Goal: Obtain resource: Download file/media

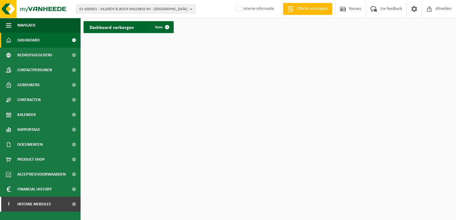
click at [188, 9] on button "01-000001 - VILLEROY & BOCH WELLNESS NV - ROESELARE" at bounding box center [135, 8] width 119 height 9
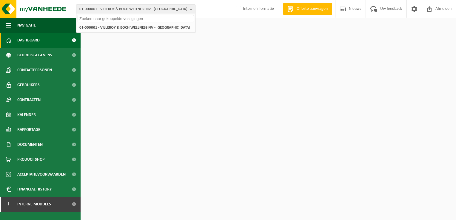
click at [188, 9] on button "01-000001 - VILLEROY & BOCH WELLNESS NV - ROESELARE" at bounding box center [135, 8] width 119 height 9
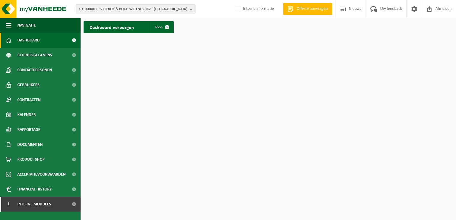
click at [188, 9] on button "01-000001 - VILLEROY & BOCH WELLNESS NV - ROESELARE" at bounding box center [135, 8] width 119 height 9
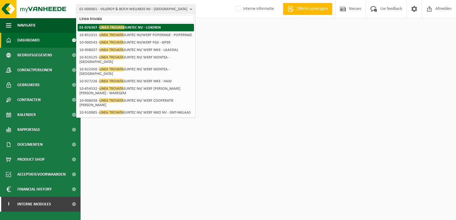
type input "Linea trovata"
click at [142, 26] on strong "01-076307 - LINEA TROVATA SUNTEC NV - LOKEREN" at bounding box center [119, 27] width 81 height 4
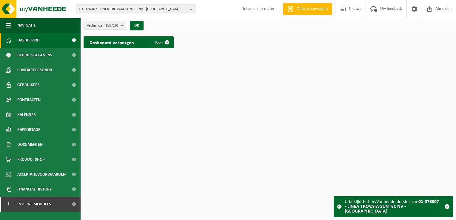
click at [118, 22] on span "Vestigingen (16/16)" at bounding box center [102, 25] width 31 height 9
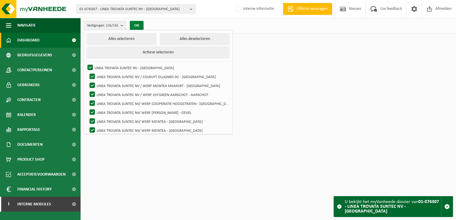
click at [137, 24] on button "OK" at bounding box center [137, 26] width 14 height 10
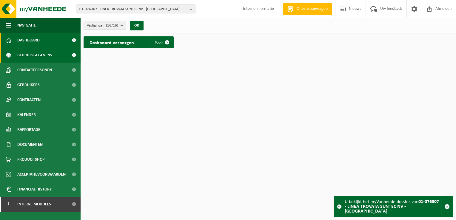
click at [50, 54] on span "Bedrijfsgegevens" at bounding box center [34, 55] width 35 height 15
click at [55, 55] on link "Bedrijfsgegevens" at bounding box center [40, 55] width 80 height 15
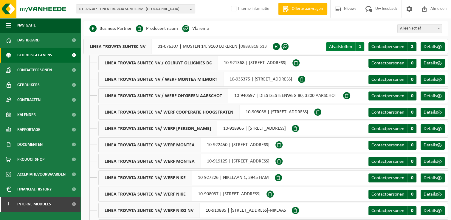
click at [334, 47] on span "Afvalstoffen" at bounding box center [340, 46] width 23 height 5
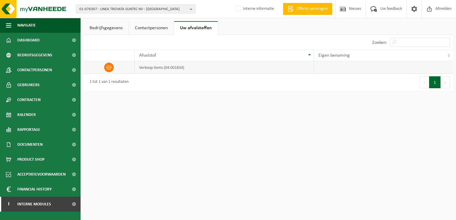
click at [158, 73] on td "verkoop items (04-001834)" at bounding box center [223, 67] width 179 height 13
click at [159, 67] on td "verkoop items (04-001834)" at bounding box center [223, 67] width 179 height 13
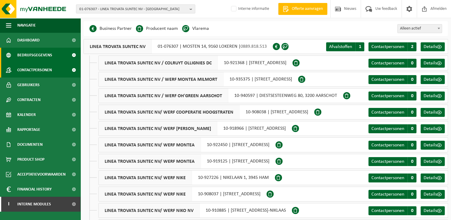
click at [44, 75] on span "Contactpersonen" at bounding box center [34, 70] width 35 height 15
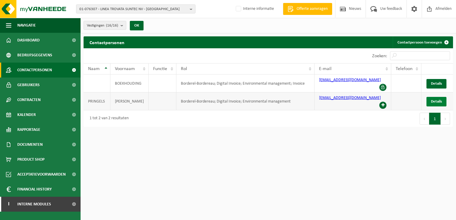
click at [434, 100] on span "Details" at bounding box center [435, 102] width 11 height 4
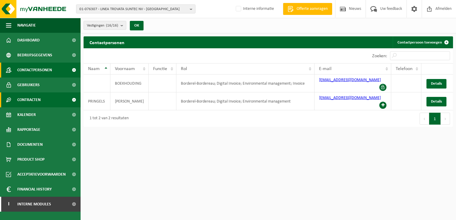
click at [30, 101] on span "Contracten" at bounding box center [28, 99] width 23 height 15
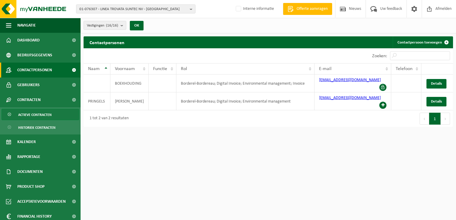
click at [34, 115] on span "Actieve contracten" at bounding box center [34, 114] width 33 height 11
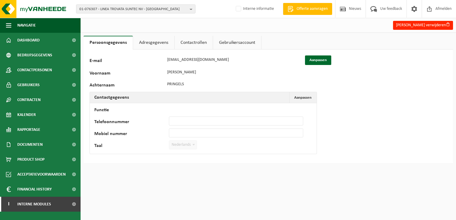
click at [150, 45] on link "Adresgegevens" at bounding box center [153, 43] width 41 height 14
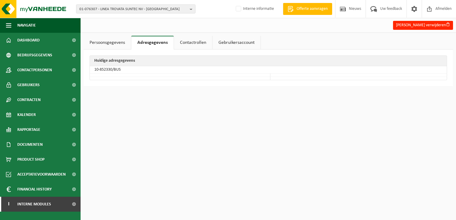
click at [187, 47] on link "Contactrollen" at bounding box center [193, 43] width 38 height 14
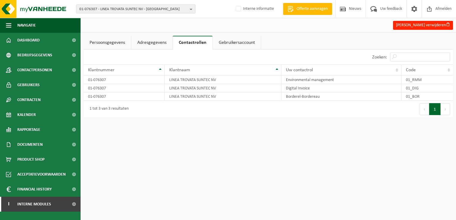
click at [232, 44] on link "Gebruikersaccount" at bounding box center [237, 43] width 48 height 14
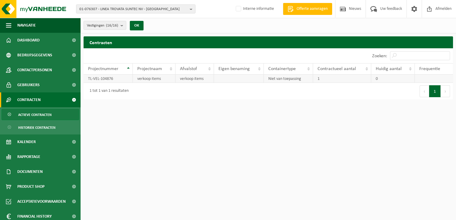
click at [199, 78] on td "verkoop items" at bounding box center [194, 79] width 38 height 8
click at [32, 141] on span "Kalender" at bounding box center [26, 141] width 18 height 15
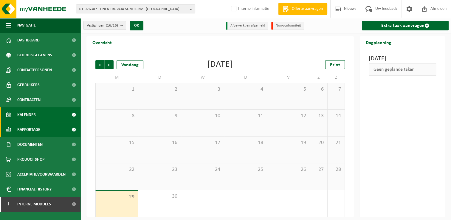
click at [32, 129] on span "Rapportage" at bounding box center [28, 129] width 23 height 15
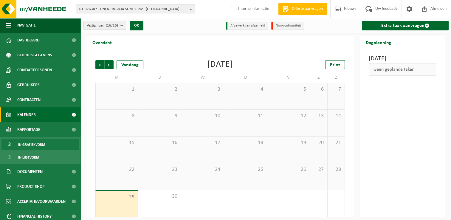
click at [27, 142] on span "In grafiekvorm" at bounding box center [31, 144] width 27 height 11
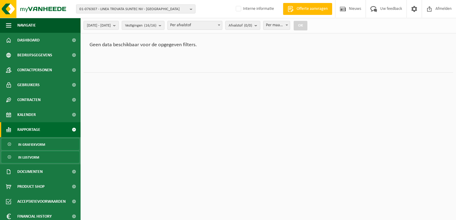
click at [36, 156] on span "In lijstvorm" at bounding box center [28, 157] width 21 height 11
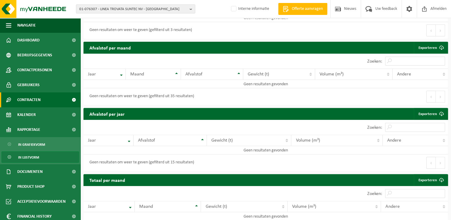
scroll to position [209, 0]
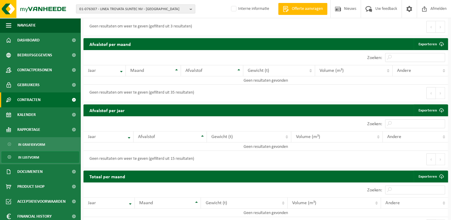
click at [40, 97] on span "Contracten" at bounding box center [28, 99] width 23 height 15
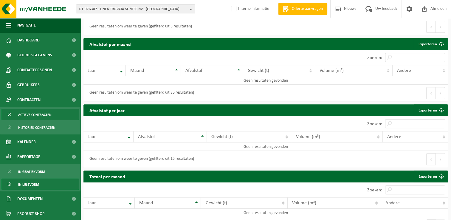
click at [36, 115] on span "Actieve contracten" at bounding box center [34, 114] width 33 height 11
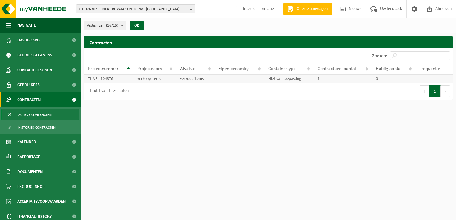
click at [157, 79] on td "verkoop items" at bounding box center [154, 79] width 43 height 8
drag, startPoint x: 157, startPoint y: 79, endPoint x: 195, endPoint y: 78, distance: 37.6
click at [195, 78] on td "verkoop items" at bounding box center [194, 79] width 38 height 8
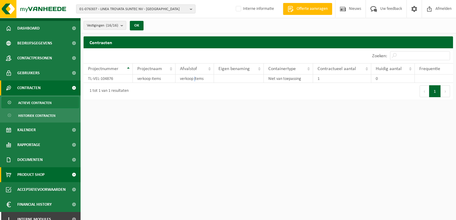
scroll to position [18, 0]
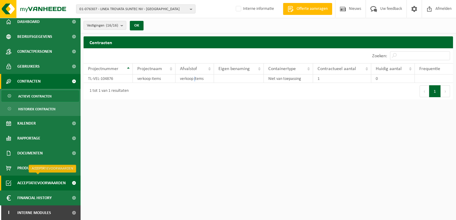
click at [42, 188] on span "Acceptatievoorwaarden" at bounding box center [41, 183] width 48 height 15
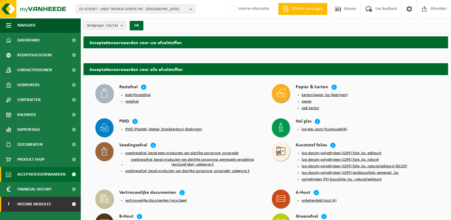
click at [42, 201] on span "Interne modules" at bounding box center [34, 204] width 34 height 15
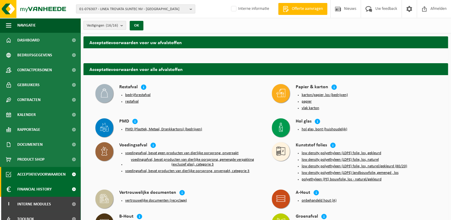
click at [46, 188] on span "Financial History" at bounding box center [34, 189] width 34 height 15
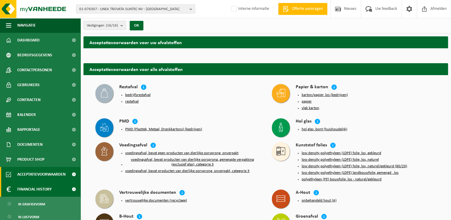
click at [36, 189] on span "Financial History" at bounding box center [34, 189] width 34 height 15
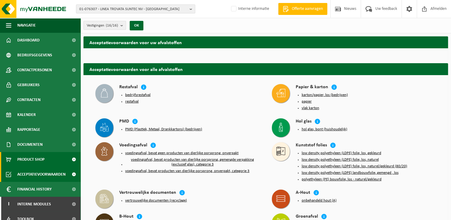
click at [31, 158] on span "Product Shop" at bounding box center [30, 159] width 27 height 15
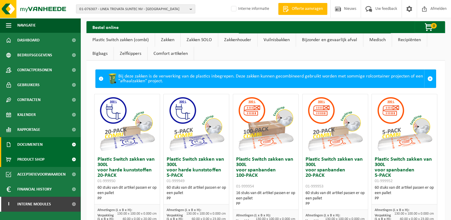
click at [30, 145] on span "Documenten" at bounding box center [29, 144] width 25 height 15
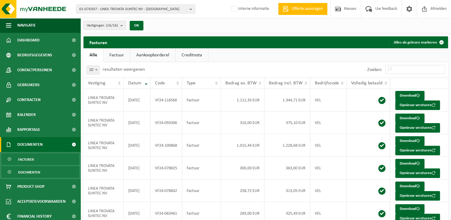
click at [29, 171] on span "Documenten" at bounding box center [29, 172] width 22 height 11
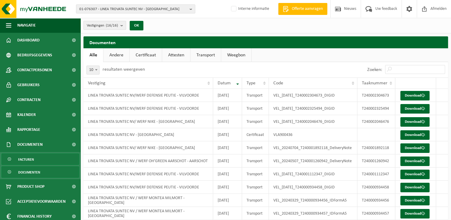
click at [28, 162] on span "Facturen" at bounding box center [26, 159] width 16 height 11
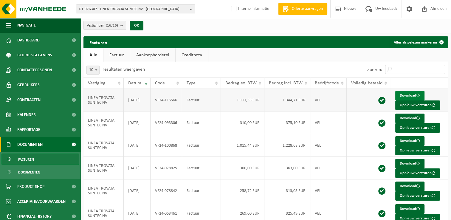
click at [402, 96] on link "Download" at bounding box center [409, 96] width 29 height 10
click at [402, 94] on link "Download" at bounding box center [409, 96] width 29 height 10
click at [413, 116] on link "Download" at bounding box center [409, 119] width 29 height 10
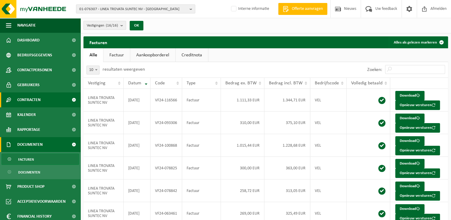
click at [32, 101] on span "Contracten" at bounding box center [28, 99] width 23 height 15
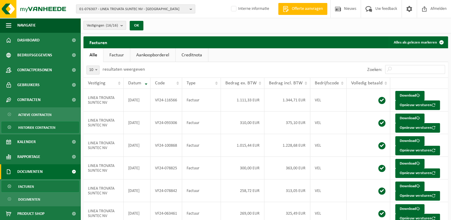
click at [33, 129] on span "Historiek contracten" at bounding box center [36, 127] width 37 height 11
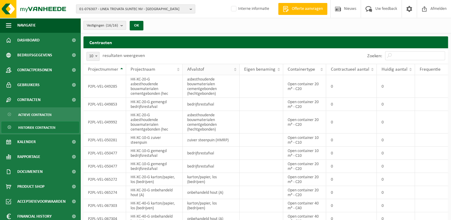
click at [236, 69] on th "Afvalstof" at bounding box center [211, 69] width 57 height 11
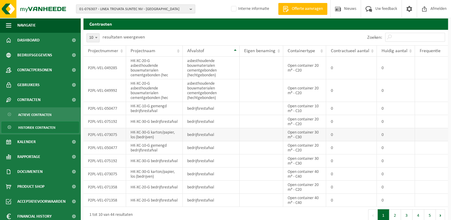
scroll to position [24, 0]
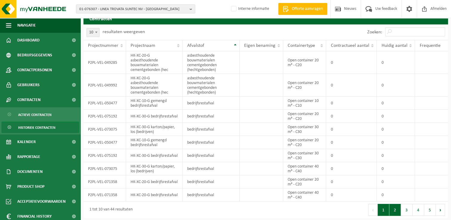
click at [399, 210] on button "2" at bounding box center [395, 210] width 12 height 12
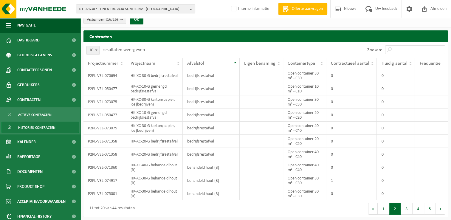
scroll to position [5, 0]
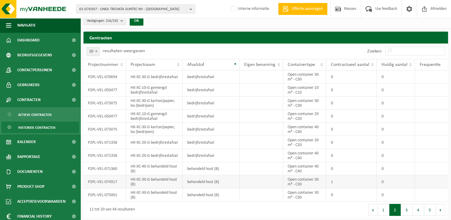
click at [87, 184] on td "P2PL-VEL-074917" at bounding box center [104, 181] width 43 height 13
click at [94, 181] on td "P2PL-VEL-074917" at bounding box center [104, 181] width 43 height 13
click at [116, 63] on span "Projectnummer" at bounding box center [103, 64] width 30 height 5
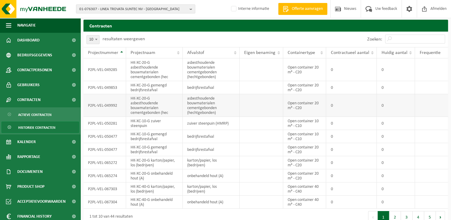
scroll to position [24, 0]
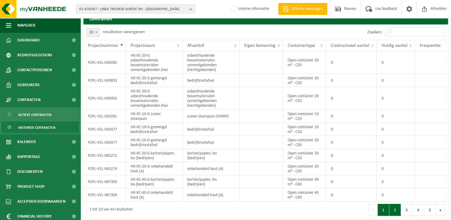
click at [394, 210] on button "2" at bounding box center [395, 210] width 12 height 12
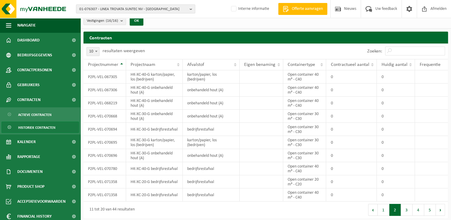
click at [410, 210] on button "3" at bounding box center [407, 210] width 12 height 12
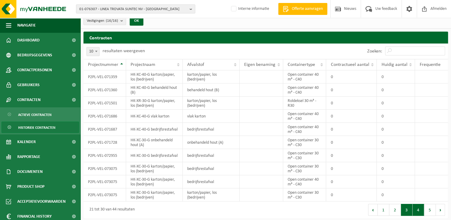
click at [417, 209] on button "4" at bounding box center [419, 210] width 12 height 12
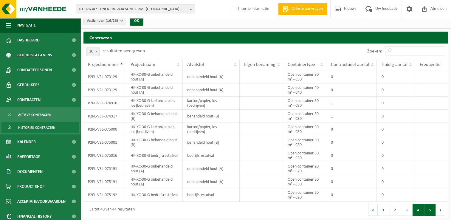
click at [429, 209] on button "5" at bounding box center [430, 210] width 12 height 12
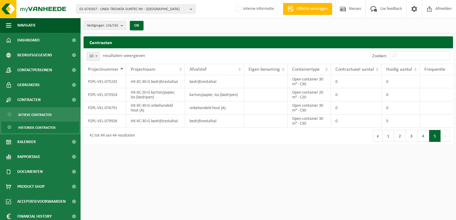
click at [377, 134] on button "Vorige" at bounding box center [378, 136] width 10 height 12
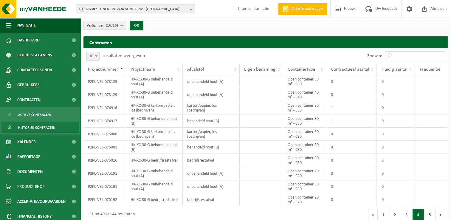
click at [114, 26] on count "(16/16)" at bounding box center [112, 26] width 12 height 4
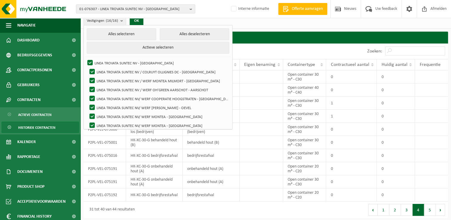
click at [254, 22] on div "Vestigingen (16/16) Alles selecteren Alles deselecteren Actieve selecteren LINE…" at bounding box center [265, 21] width 371 height 16
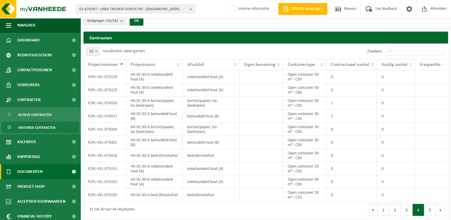
click at [39, 175] on span "Documenten" at bounding box center [29, 171] width 25 height 15
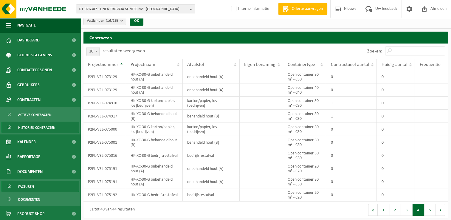
click at [26, 187] on span "Facturen" at bounding box center [26, 186] width 16 height 11
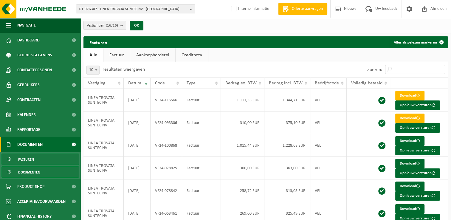
click at [36, 171] on span "Documenten" at bounding box center [29, 172] width 22 height 11
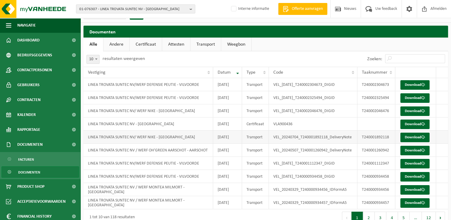
scroll to position [21, 0]
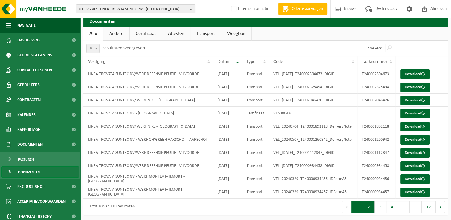
click at [367, 208] on button "2" at bounding box center [369, 207] width 12 height 12
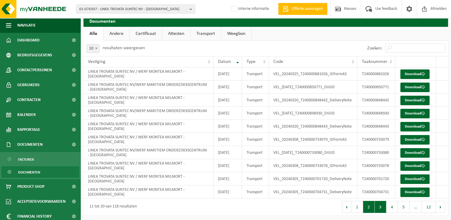
click at [384, 206] on button "3" at bounding box center [381, 207] width 12 height 12
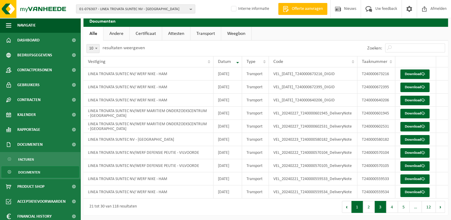
click at [355, 207] on button "1" at bounding box center [357, 207] width 12 height 12
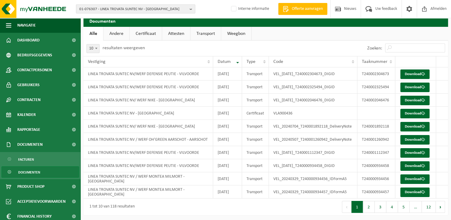
click at [191, 11] on b "button" at bounding box center [192, 9] width 5 height 8
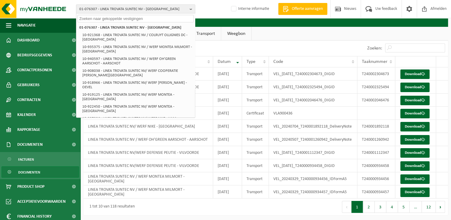
click at [153, 18] on input "text" at bounding box center [136, 18] width 116 height 7
click at [145, 19] on input "text" at bounding box center [136, 18] width 116 height 7
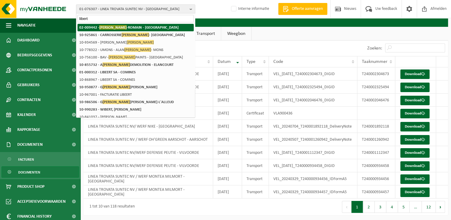
type input "libert"
drag, startPoint x: 142, startPoint y: 27, endPoint x: 145, endPoint y: 22, distance: 5.9
click at [143, 25] on strong "02-009442 - LIBERT -ROMAIN - OUDENAARDE" at bounding box center [128, 27] width 99 height 4
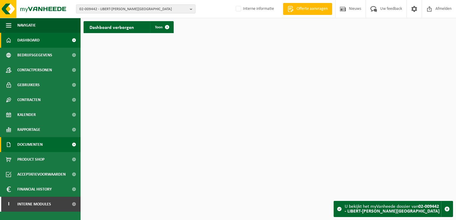
click at [22, 144] on span "Documenten" at bounding box center [29, 144] width 25 height 15
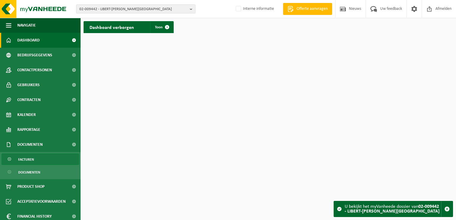
click at [23, 159] on span "Facturen" at bounding box center [26, 159] width 16 height 11
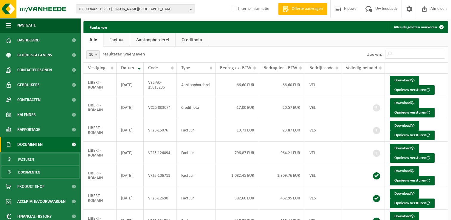
click at [29, 172] on span "Documenten" at bounding box center [29, 172] width 22 height 11
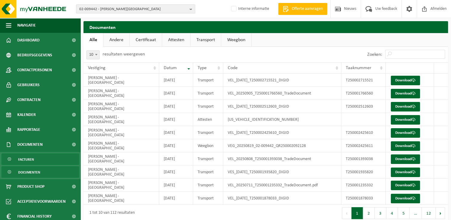
click at [28, 162] on span "Facturen" at bounding box center [26, 159] width 16 height 11
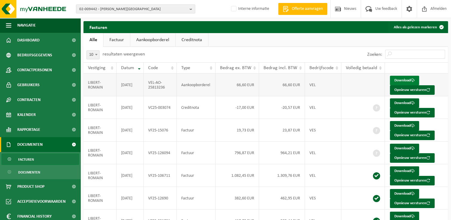
click at [401, 80] on link "Download" at bounding box center [404, 81] width 29 height 10
click at [26, 159] on span "Facturen" at bounding box center [26, 159] width 16 height 11
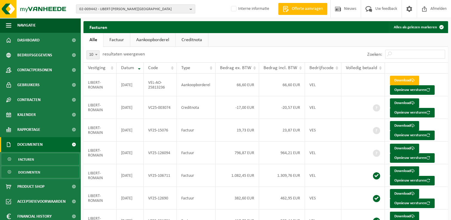
click at [28, 174] on span "Documenten" at bounding box center [29, 172] width 22 height 11
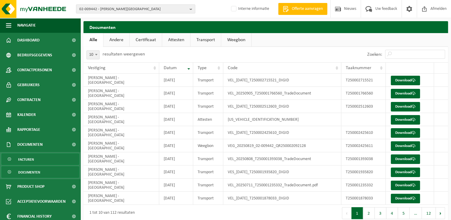
click at [31, 160] on span "Facturen" at bounding box center [26, 159] width 16 height 11
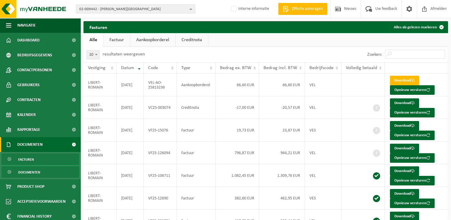
click at [29, 174] on span "Documenten" at bounding box center [29, 172] width 22 height 11
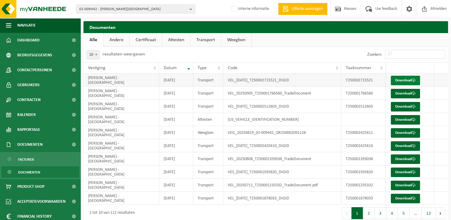
click at [404, 80] on link "Download" at bounding box center [405, 81] width 29 height 10
click at [403, 93] on link "Download" at bounding box center [405, 94] width 29 height 10
click at [397, 105] on link "Download" at bounding box center [405, 107] width 29 height 10
click at [400, 118] on link "Download" at bounding box center [405, 120] width 29 height 10
click at [403, 134] on link "Download" at bounding box center [405, 133] width 29 height 10
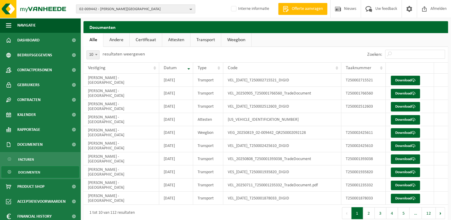
click at [240, 39] on link "Weegbon" at bounding box center [236, 40] width 30 height 14
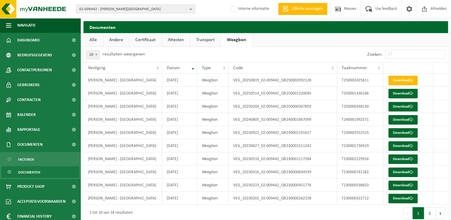
click at [216, 39] on link "Transport" at bounding box center [205, 40] width 30 height 14
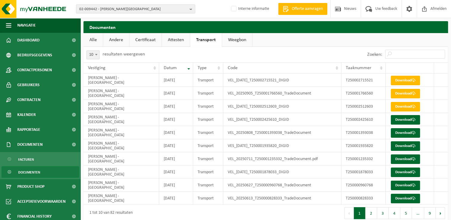
click at [166, 42] on link "Attesten" at bounding box center [176, 40] width 28 height 14
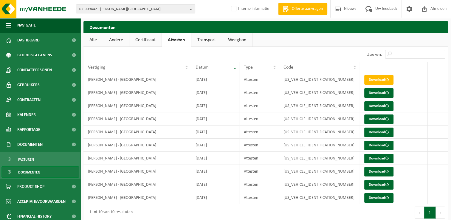
click at [136, 40] on link "Certificaat" at bounding box center [145, 40] width 32 height 14
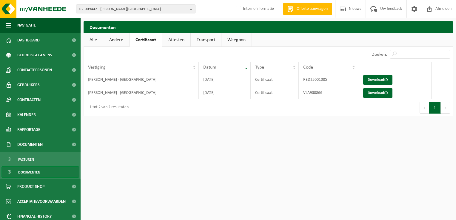
click at [113, 40] on link "Andere" at bounding box center [116, 40] width 26 height 14
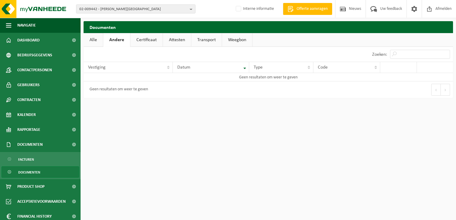
click at [93, 41] on link "Alle" at bounding box center [92, 40] width 19 height 14
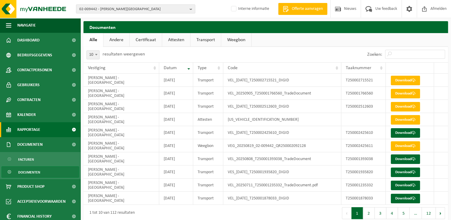
click at [40, 128] on span "Rapportage" at bounding box center [28, 129] width 23 height 15
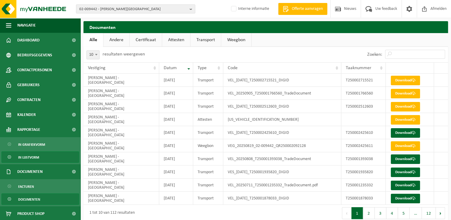
click at [31, 159] on span "In lijstvorm" at bounding box center [28, 157] width 21 height 11
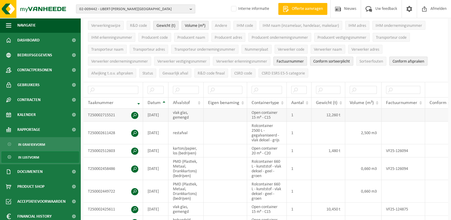
scroll to position [30, 0]
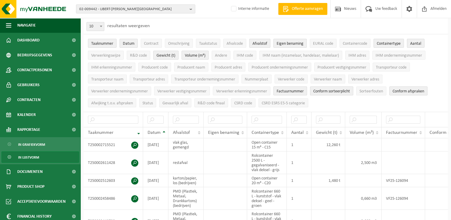
click at [200, 133] on th "Afvalstof" at bounding box center [185, 132] width 35 height 11
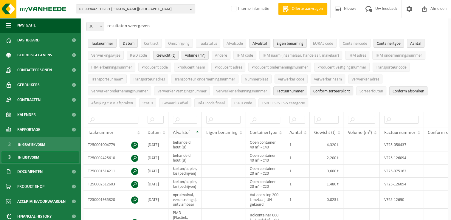
click at [195, 133] on th "Afvalstof" at bounding box center [184, 132] width 33 height 11
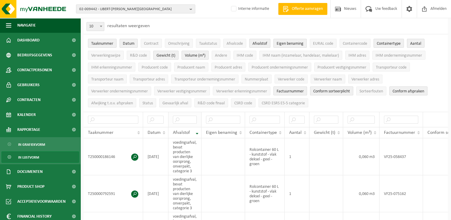
click at [189, 123] on th at bounding box center [184, 119] width 33 height 15
click at [186, 117] on input "text" at bounding box center [185, 120] width 24 height 8
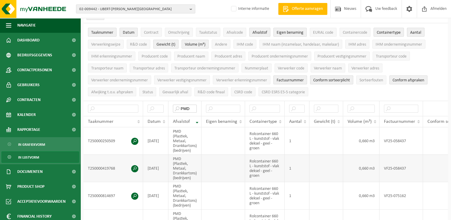
scroll to position [0, 0]
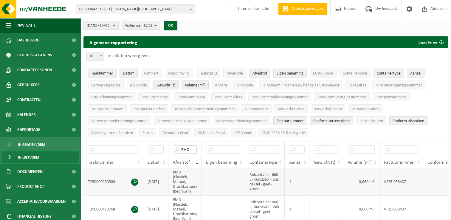
type input "PMD"
click at [322, 188] on td at bounding box center [326, 181] width 34 height 27
click at [337, 159] on th "Gewicht (t)" at bounding box center [326, 162] width 34 height 11
click at [337, 161] on th "Gewicht (t)" at bounding box center [326, 162] width 34 height 11
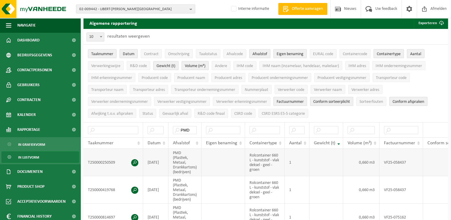
scroll to position [30, 0]
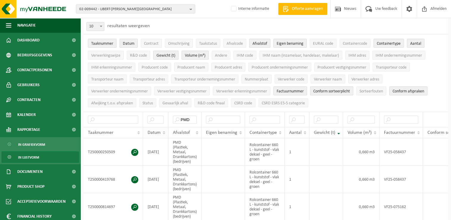
click at [165, 129] on th "Datum" at bounding box center [155, 132] width 25 height 11
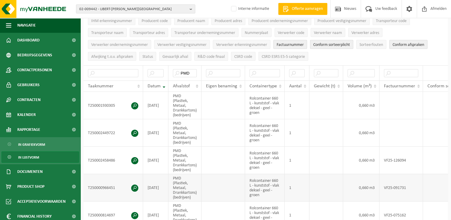
scroll to position [60, 0]
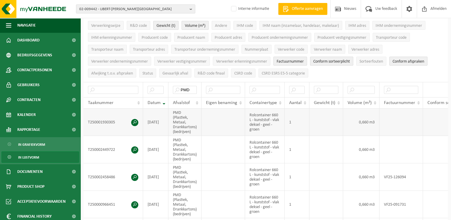
click at [134, 122] on span at bounding box center [134, 122] width 7 height 7
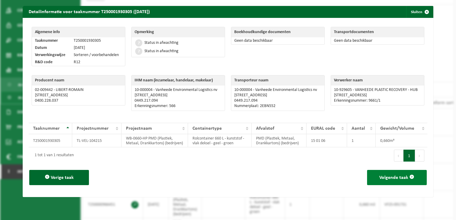
click at [387, 180] on span "Volgende taak" at bounding box center [393, 177] width 29 height 5
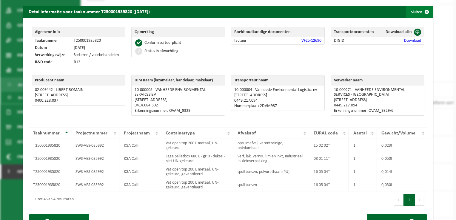
click at [422, 11] on span "button" at bounding box center [426, 12] width 12 height 12
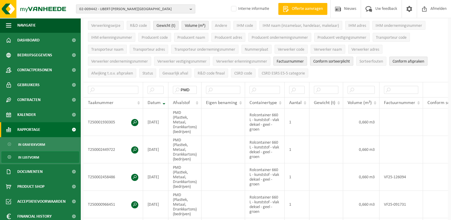
click at [20, 128] on span "Rapportage" at bounding box center [28, 129] width 23 height 15
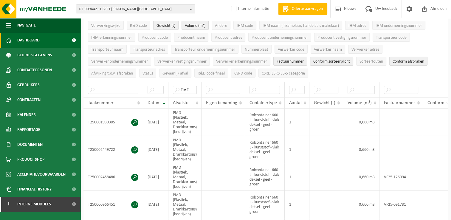
click at [21, 40] on span "Dashboard" at bounding box center [28, 40] width 22 height 15
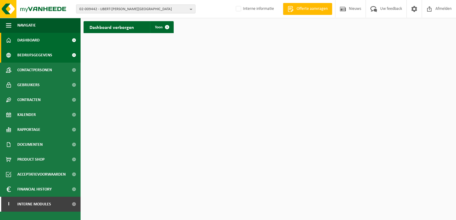
click at [24, 55] on span "Bedrijfsgegevens" at bounding box center [34, 55] width 35 height 15
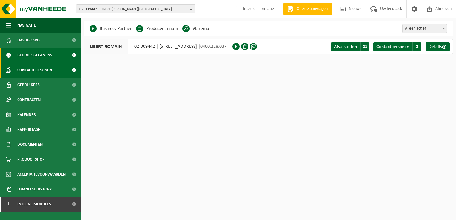
click at [38, 73] on span "Contactpersonen" at bounding box center [34, 70] width 35 height 15
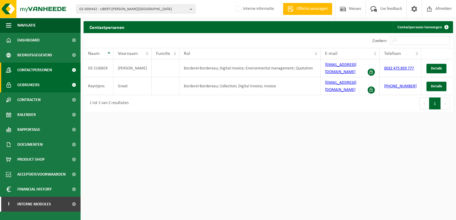
click at [32, 83] on span "Gebruikers" at bounding box center [28, 85] width 22 height 15
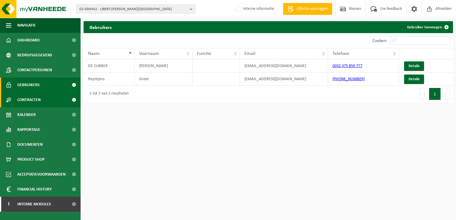
click at [28, 100] on span "Contracten" at bounding box center [28, 99] width 23 height 15
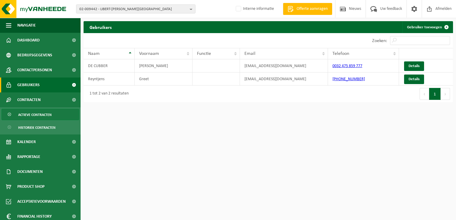
click at [29, 113] on span "Actieve contracten" at bounding box center [34, 114] width 33 height 11
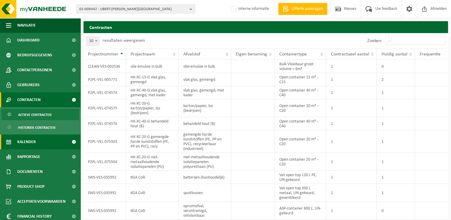
click at [28, 142] on span "Kalender" at bounding box center [26, 141] width 18 height 15
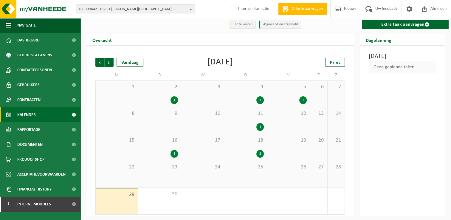
scroll to position [1, 0]
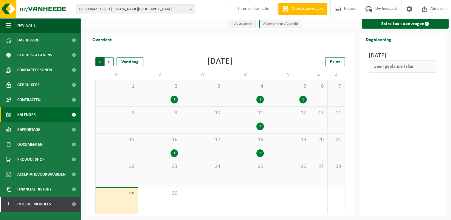
click at [109, 63] on span "Volgende" at bounding box center [109, 61] width 9 height 9
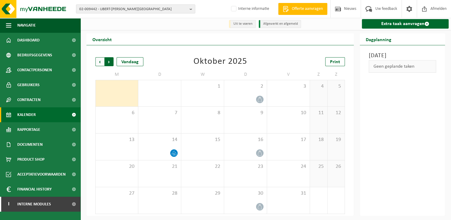
click at [98, 63] on span "Vorige" at bounding box center [99, 61] width 9 height 9
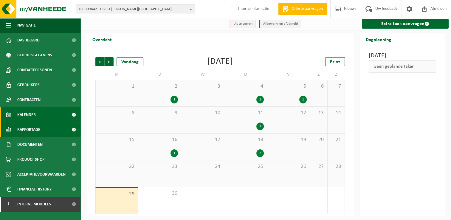
click at [30, 130] on span "Rapportage" at bounding box center [28, 129] width 23 height 15
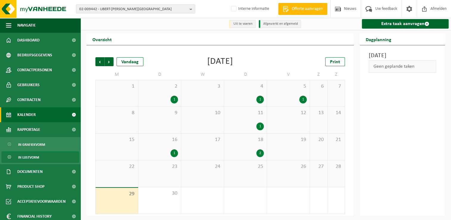
click at [28, 157] on span "In lijstvorm" at bounding box center [28, 157] width 21 height 11
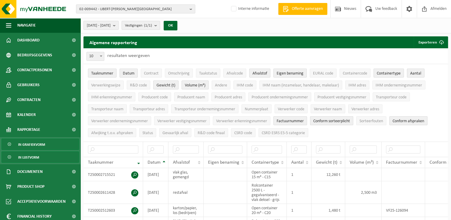
click at [30, 143] on span "In grafiekvorm" at bounding box center [31, 144] width 27 height 11
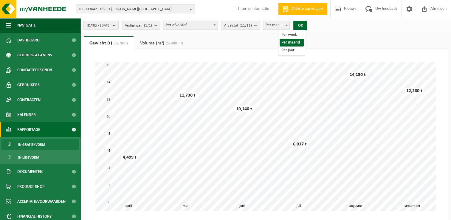
click at [290, 26] on span "Per maand" at bounding box center [276, 25] width 27 height 8
select select "1"
click at [307, 23] on button "OK" at bounding box center [300, 26] width 14 height 10
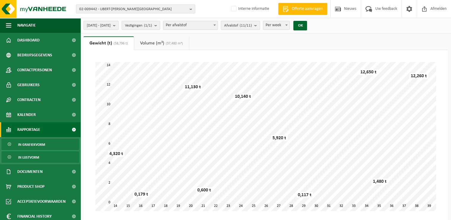
click at [28, 157] on span "In lijstvorm" at bounding box center [28, 157] width 21 height 11
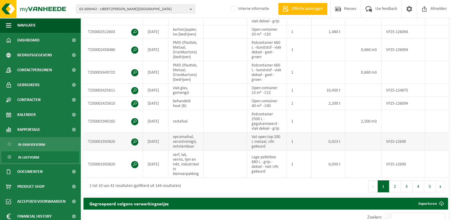
scroll to position [179, 0]
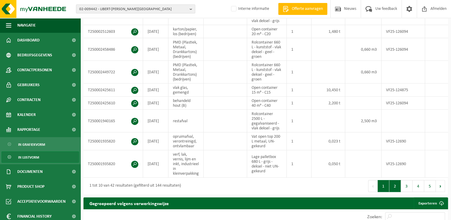
click at [398, 183] on button "2" at bounding box center [395, 186] width 12 height 12
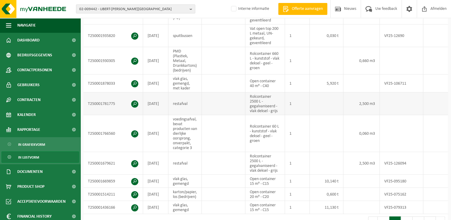
scroll to position [181, 0]
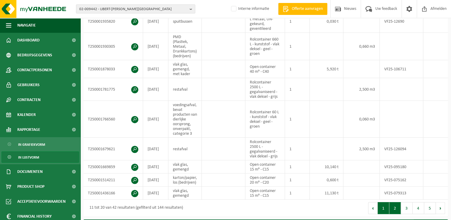
click at [383, 214] on button "1" at bounding box center [384, 208] width 12 height 12
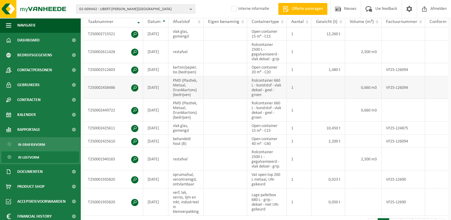
scroll to position [104, 0]
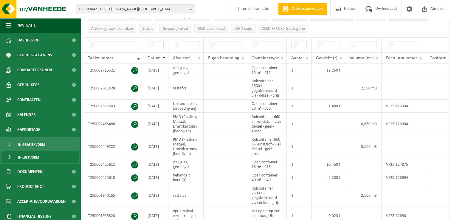
click at [164, 57] on th "Datum" at bounding box center [155, 57] width 25 height 11
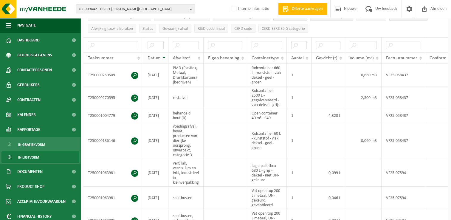
click at [162, 57] on th "Datum" at bounding box center [155, 57] width 25 height 11
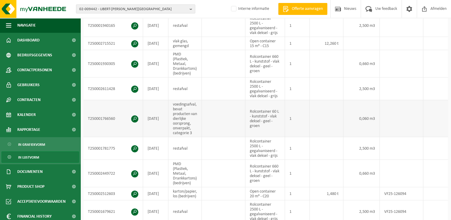
scroll to position [164, 0]
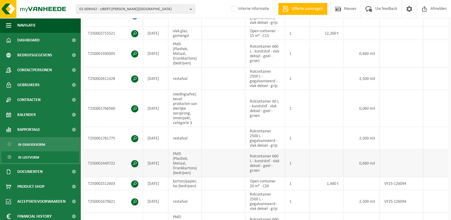
click at [186, 159] on td "PMD (Plastiek, Metaal, Drankkartons) (bedrijven)" at bounding box center [184, 163] width 33 height 27
click at [137, 162] on span at bounding box center [134, 163] width 7 height 7
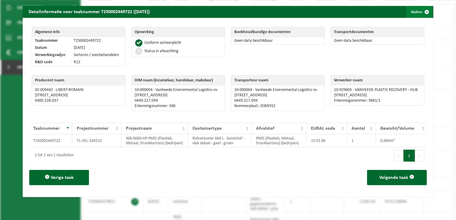
click at [420, 11] on span "button" at bounding box center [426, 12] width 12 height 12
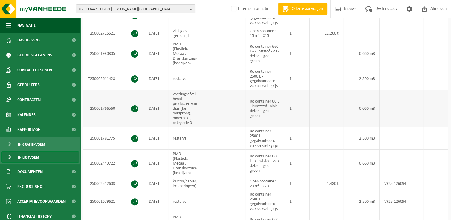
scroll to position [134, 0]
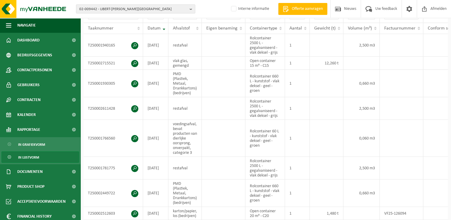
click at [39, 158] on link "In lijstvorm" at bounding box center [40, 156] width 78 height 11
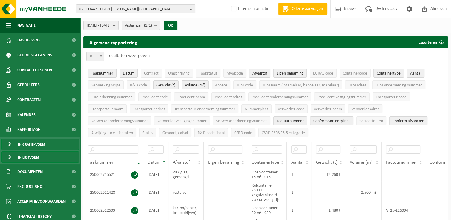
click at [42, 145] on span "In grafiekvorm" at bounding box center [31, 144] width 27 height 11
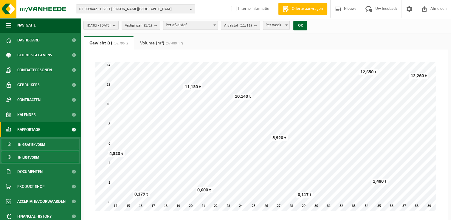
click at [41, 157] on link "In lijstvorm" at bounding box center [40, 156] width 78 height 11
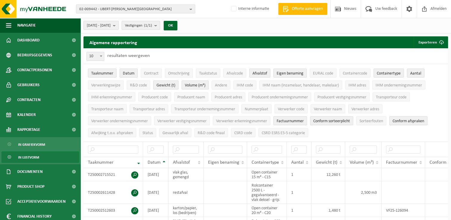
click at [27, 156] on span "In lijstvorm" at bounding box center [28, 157] width 21 height 11
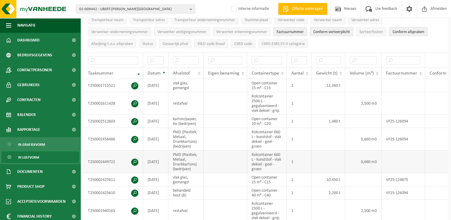
scroll to position [89, 0]
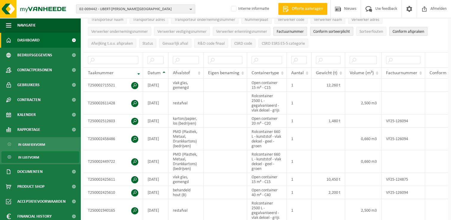
click at [26, 41] on span "Dashboard" at bounding box center [28, 40] width 22 height 15
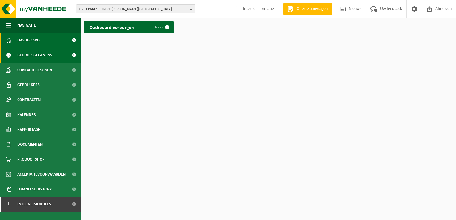
click at [32, 53] on span "Bedrijfsgegevens" at bounding box center [34, 55] width 35 height 15
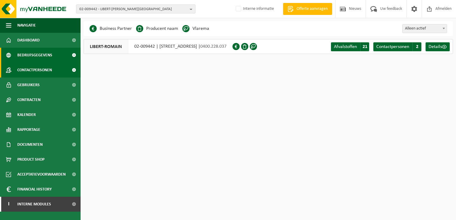
click at [27, 72] on span "Contactpersonen" at bounding box center [34, 70] width 35 height 15
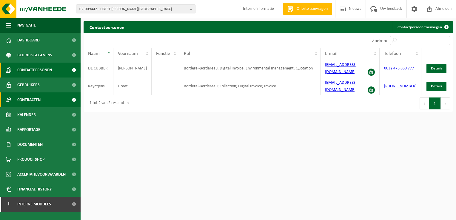
click at [27, 100] on span "Contracten" at bounding box center [28, 99] width 23 height 15
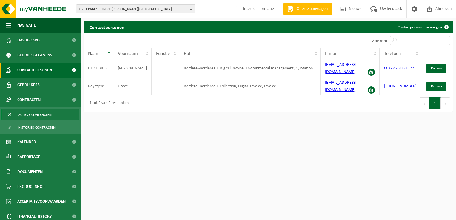
click at [28, 113] on span "Actieve contracten" at bounding box center [34, 114] width 33 height 11
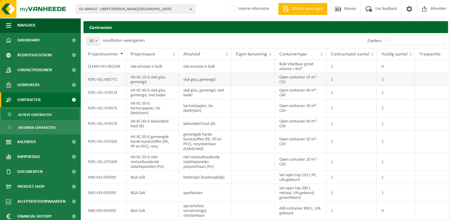
scroll to position [18, 0]
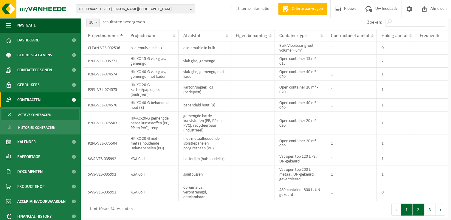
click at [419, 205] on button "2" at bounding box center [419, 210] width 12 height 12
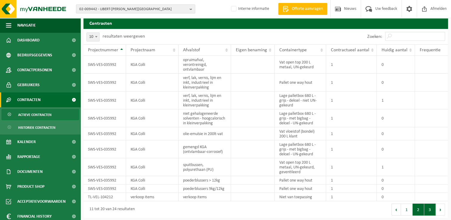
click at [431, 210] on button "3" at bounding box center [430, 210] width 12 height 12
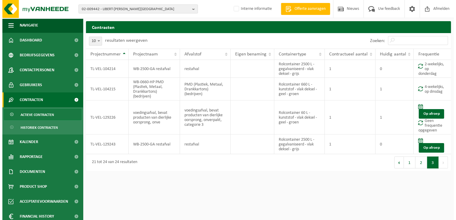
scroll to position [0, 0]
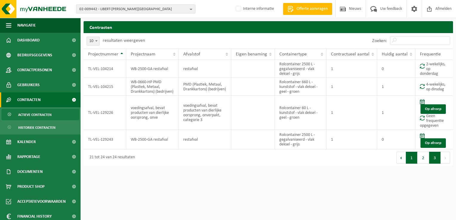
click at [412, 159] on button "1" at bounding box center [411, 158] width 12 height 12
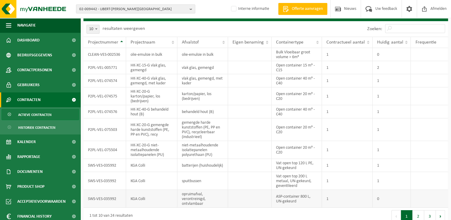
scroll to position [18, 0]
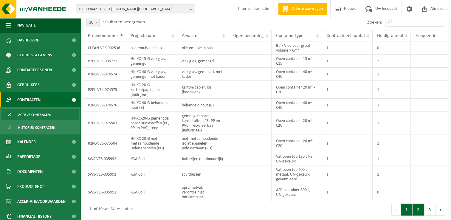
click at [417, 209] on button "2" at bounding box center [419, 210] width 12 height 12
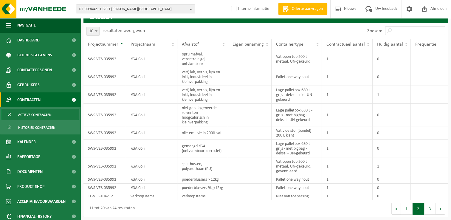
scroll to position [14, 0]
click at [428, 210] on button "3" at bounding box center [430, 209] width 12 height 12
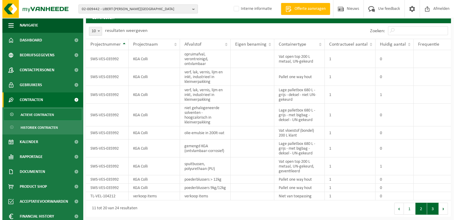
scroll to position [0, 0]
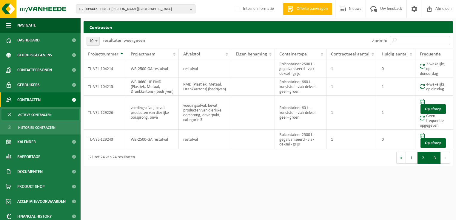
click at [421, 159] on button "2" at bounding box center [423, 158] width 12 height 12
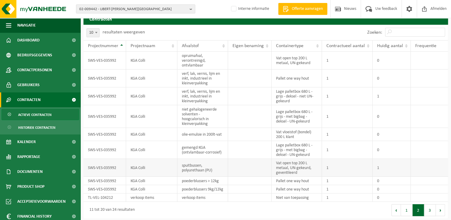
scroll to position [14, 0]
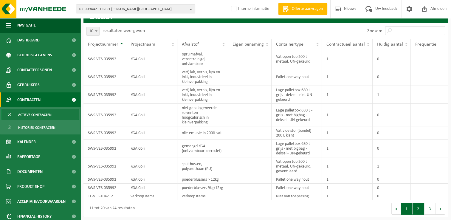
click at [406, 210] on button "1" at bounding box center [407, 209] width 12 height 12
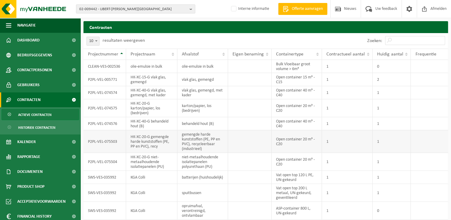
scroll to position [18, 0]
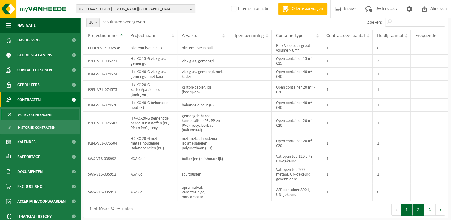
click at [417, 210] on button "2" at bounding box center [419, 210] width 12 height 12
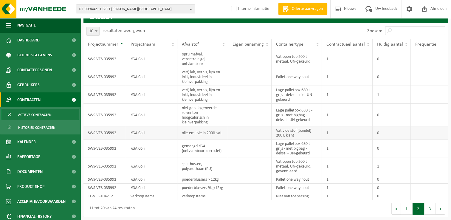
scroll to position [14, 0]
click at [429, 206] on button "3" at bounding box center [430, 209] width 12 height 12
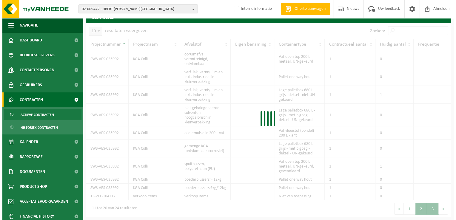
scroll to position [0, 0]
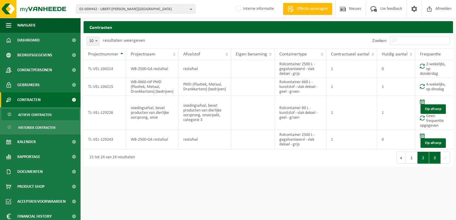
click at [427, 156] on button "2" at bounding box center [423, 158] width 12 height 12
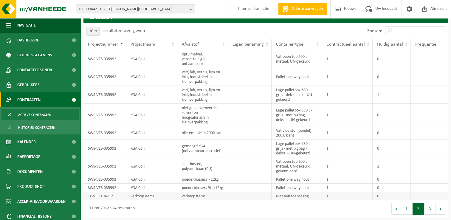
scroll to position [14, 0]
click at [405, 205] on button "1" at bounding box center [407, 209] width 12 height 12
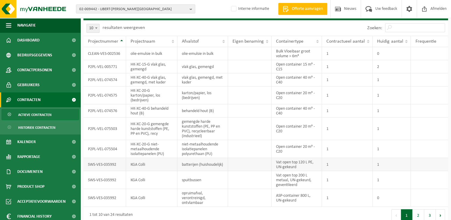
scroll to position [18, 0]
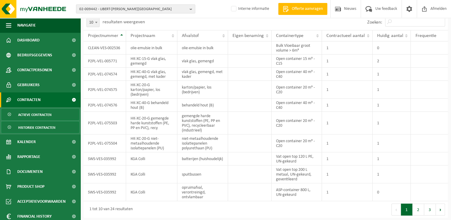
click at [51, 131] on span "Historiek contracten" at bounding box center [36, 127] width 37 height 11
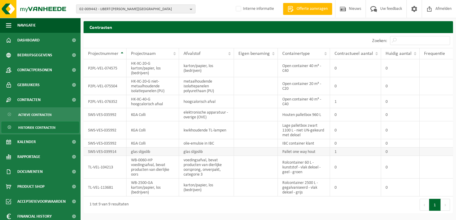
click at [100, 153] on td "SWS-VES-039914" at bounding box center [104, 152] width 43 height 8
click at [41, 112] on span "Actieve contracten" at bounding box center [34, 114] width 33 height 11
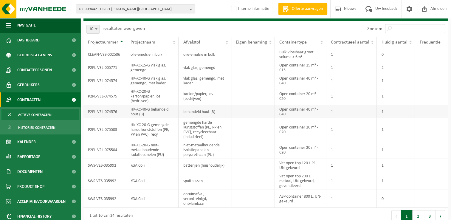
scroll to position [18, 0]
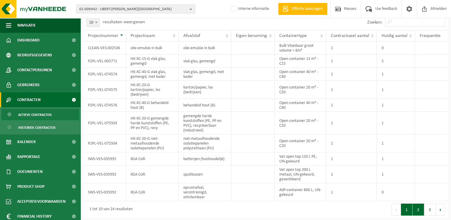
click at [418, 207] on button "2" at bounding box center [419, 210] width 12 height 12
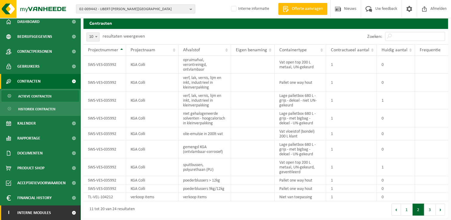
click at [70, 213] on span at bounding box center [73, 212] width 13 height 15
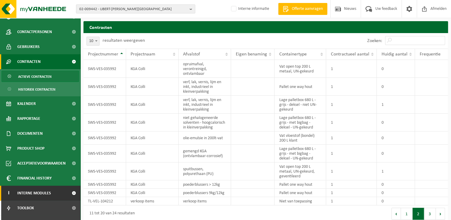
scroll to position [48, 0]
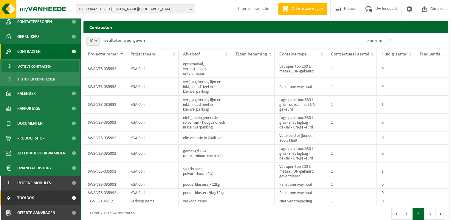
click at [28, 196] on span "Toolbox" at bounding box center [25, 197] width 17 height 15
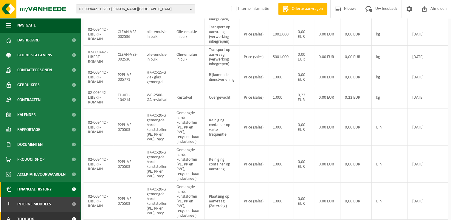
scroll to position [21, 0]
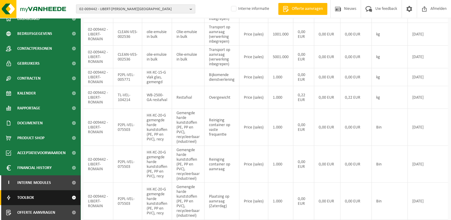
click at [68, 197] on span at bounding box center [73, 197] width 13 height 15
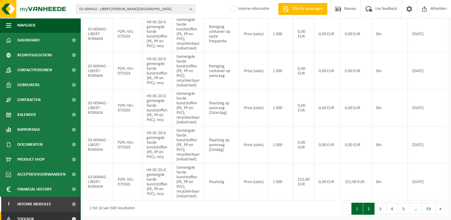
click at [370, 209] on button "2" at bounding box center [369, 209] width 12 height 12
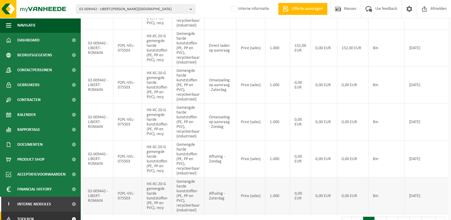
scroll to position [263, 0]
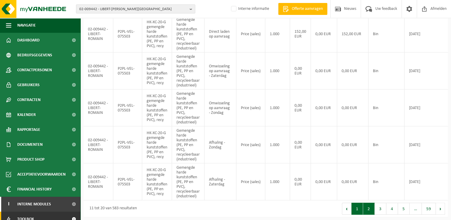
click at [361, 205] on button "1" at bounding box center [357, 209] width 12 height 12
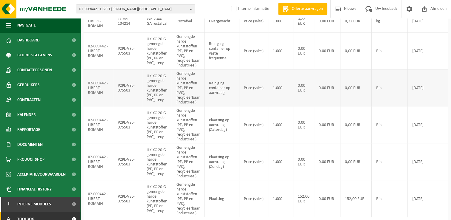
scroll to position [186, 0]
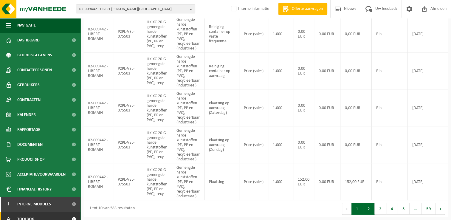
click at [368, 209] on button "2" at bounding box center [369, 209] width 12 height 12
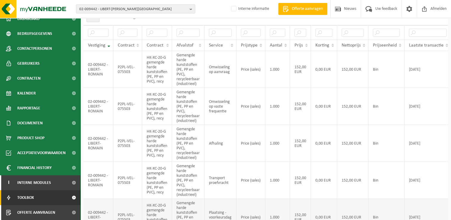
scroll to position [0, 0]
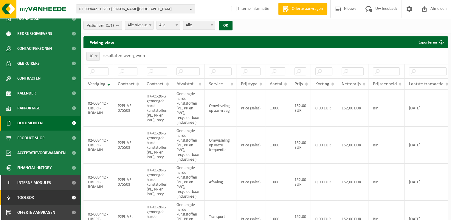
click at [36, 123] on span "Documenten" at bounding box center [29, 123] width 25 height 15
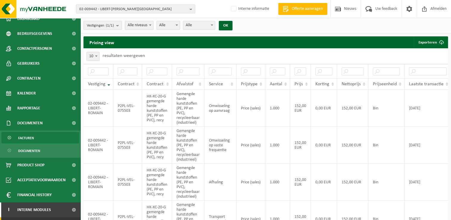
click at [33, 138] on span "Facturen" at bounding box center [26, 137] width 16 height 11
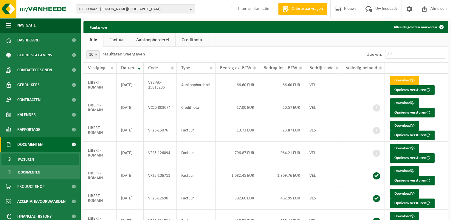
click at [118, 37] on link "Factuur" at bounding box center [116, 40] width 27 height 14
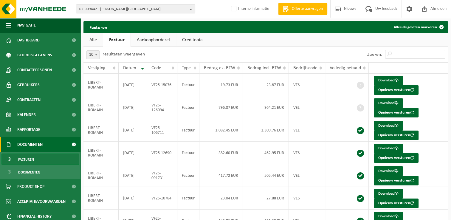
click at [95, 40] on link "Alle" at bounding box center [92, 40] width 19 height 14
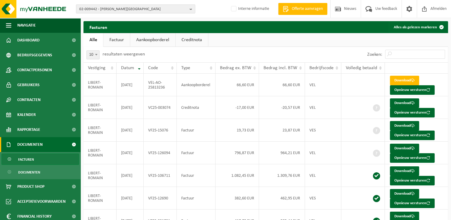
click at [122, 38] on link "Factuur" at bounding box center [116, 40] width 27 height 14
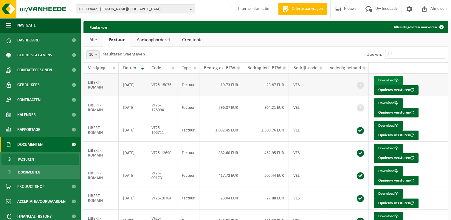
click at [385, 80] on link "Download" at bounding box center [388, 81] width 29 height 10
click at [381, 125] on link "Download" at bounding box center [388, 126] width 29 height 10
click at [26, 99] on span "Contracten" at bounding box center [28, 99] width 23 height 15
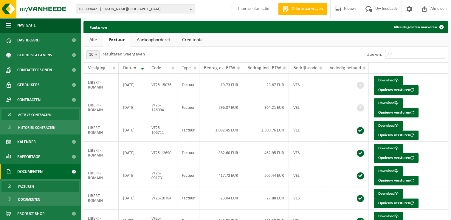
click at [26, 114] on span "Actieve contracten" at bounding box center [34, 114] width 33 height 11
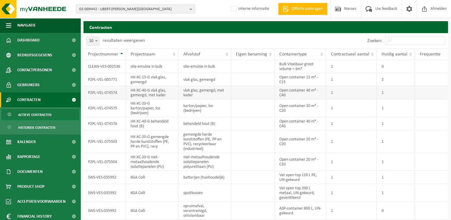
click at [109, 94] on td "P2PL-VEL-074574" at bounding box center [104, 92] width 43 height 13
click at [293, 96] on td "Open container 40 m³ - C40" at bounding box center [301, 92] width 52 height 13
click at [133, 93] on td "HK-XC-40-G vlak glas, gemengd, met kader" at bounding box center [152, 92] width 52 height 13
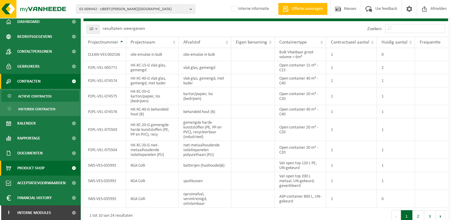
scroll to position [18, 0]
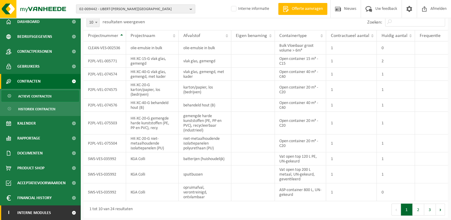
click at [68, 213] on span at bounding box center [73, 212] width 13 height 15
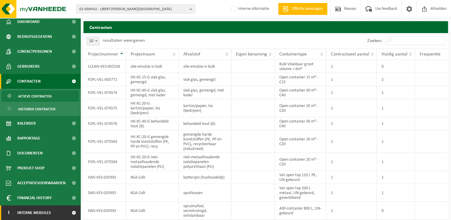
click at [41, 213] on span "Interne modules" at bounding box center [34, 212] width 34 height 15
click at [36, 214] on span "Interne modules" at bounding box center [34, 212] width 34 height 15
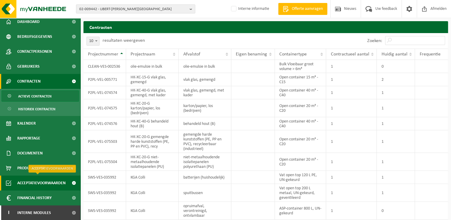
click at [60, 185] on span "Acceptatievoorwaarden" at bounding box center [41, 183] width 48 height 15
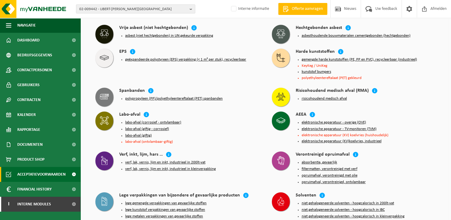
scroll to position [566, 0]
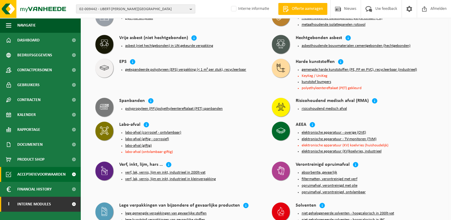
click at [36, 206] on span "Interne modules" at bounding box center [34, 204] width 34 height 15
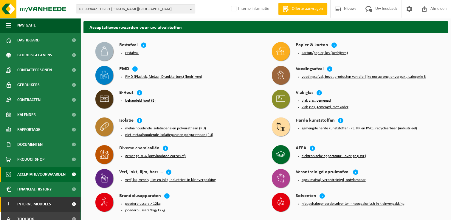
click at [42, 207] on span "Interne modules" at bounding box center [34, 204] width 34 height 15
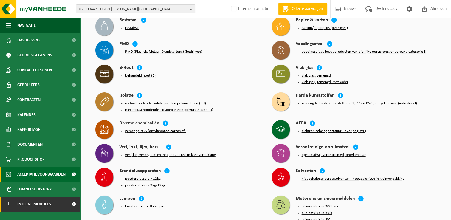
scroll to position [30, 0]
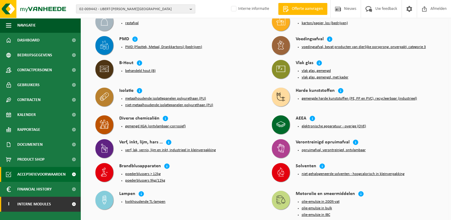
click at [41, 202] on span "Interne modules" at bounding box center [34, 204] width 34 height 15
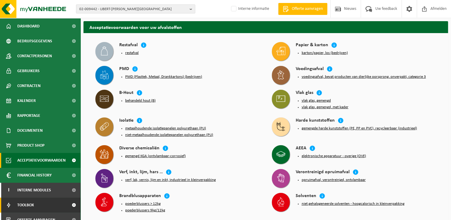
scroll to position [21, 0]
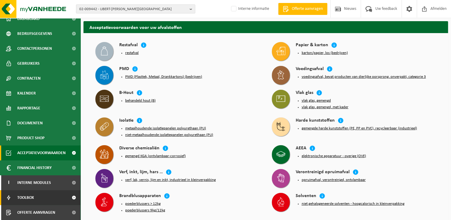
click at [25, 198] on span "Toolbox" at bounding box center [25, 197] width 17 height 15
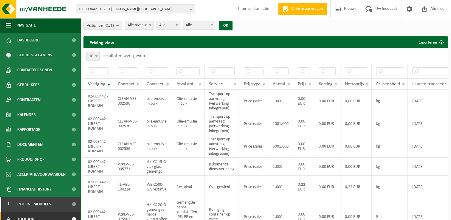
click at [136, 85] on th "Contract" at bounding box center [127, 83] width 29 height 11
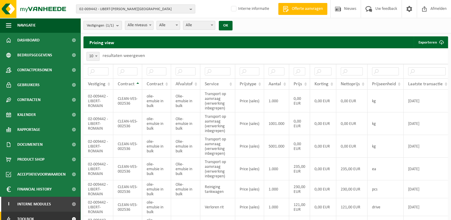
click at [137, 84] on th "Contract" at bounding box center [127, 83] width 29 height 11
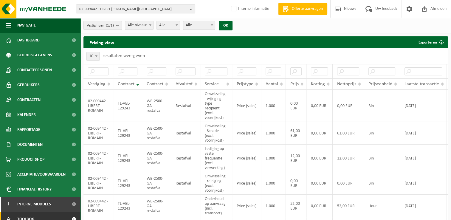
click at [137, 84] on th "Contract" at bounding box center [127, 83] width 29 height 11
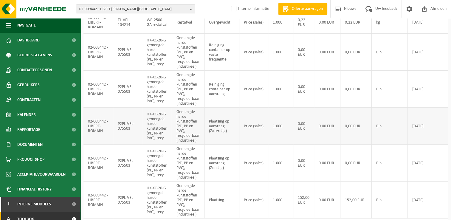
scroll to position [186, 0]
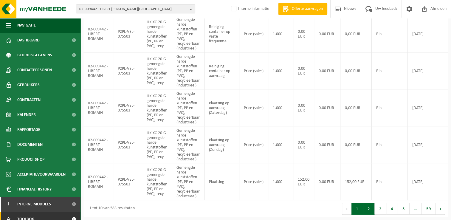
click at [370, 209] on button "2" at bounding box center [369, 209] width 12 height 12
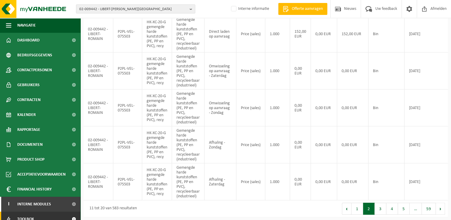
scroll to position [263, 0]
click at [379, 209] on button "3" at bounding box center [381, 209] width 12 height 12
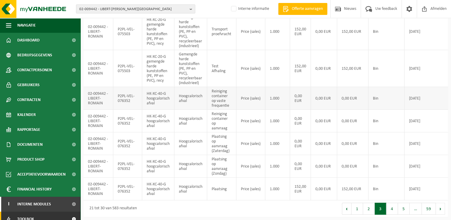
scroll to position [0, 0]
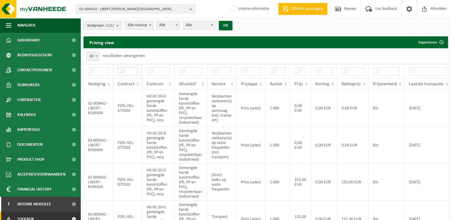
click at [126, 71] on input "text" at bounding box center [128, 71] width 20 height 8
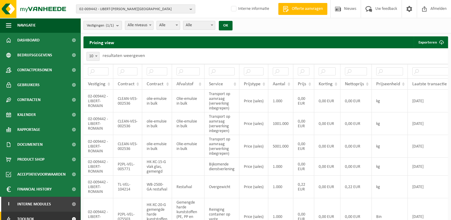
click at [132, 84] on span "Contract" at bounding box center [126, 84] width 17 height 5
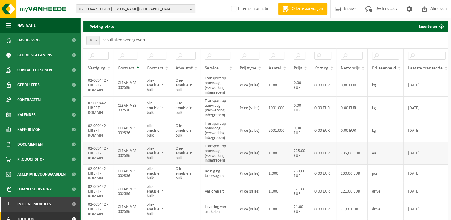
scroll to position [30, 0]
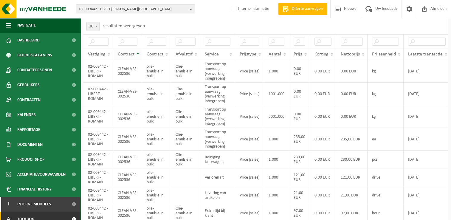
click at [132, 56] on span "Contract" at bounding box center [126, 54] width 17 height 5
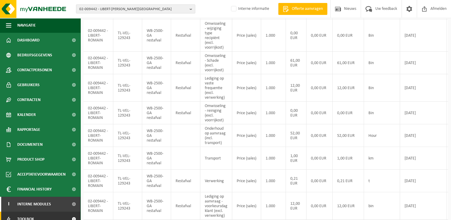
scroll to position [139, 0]
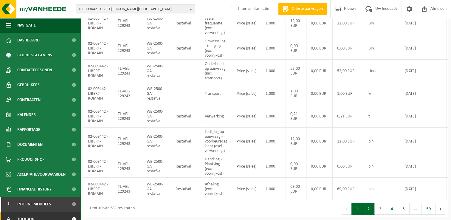
click at [368, 210] on button "2" at bounding box center [369, 209] width 12 height 12
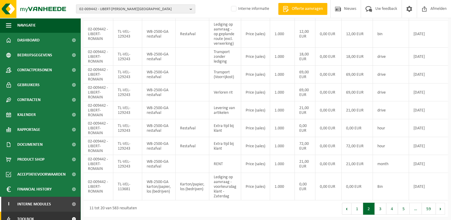
scroll to position [96, 0]
click at [382, 212] on button "3" at bounding box center [381, 209] width 12 height 12
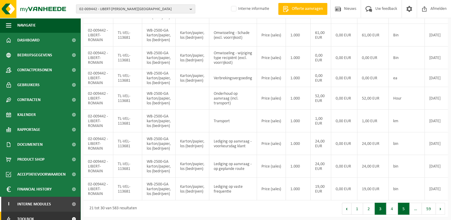
click at [402, 213] on button "5" at bounding box center [404, 209] width 12 height 12
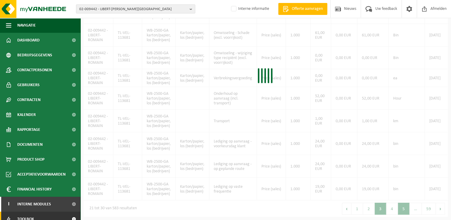
scroll to position [215, 0]
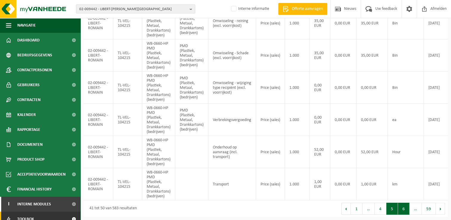
click at [406, 208] on button "6" at bounding box center [404, 209] width 12 height 12
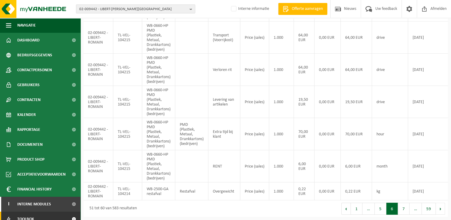
click at [406, 208] on button "7" at bounding box center [404, 209] width 12 height 12
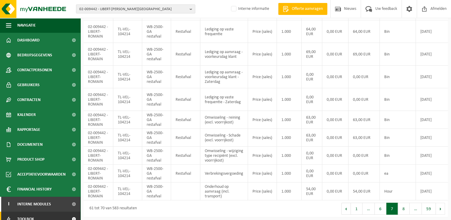
click at [406, 208] on button "8" at bounding box center [404, 209] width 12 height 12
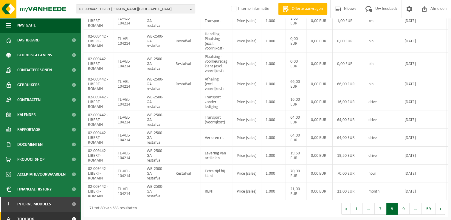
click at [406, 208] on button "9" at bounding box center [404, 209] width 12 height 12
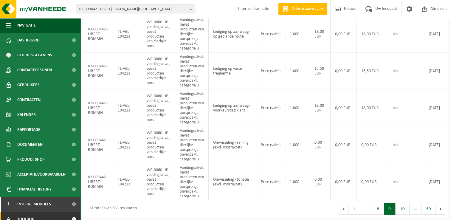
click at [406, 208] on button "10" at bounding box center [403, 209] width 14 height 12
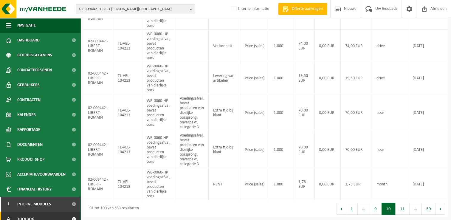
click at [406, 208] on button "11" at bounding box center [403, 209] width 14 height 12
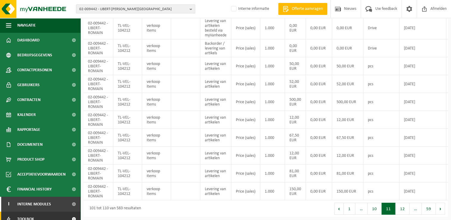
click at [406, 208] on button "12" at bounding box center [403, 209] width 14 height 12
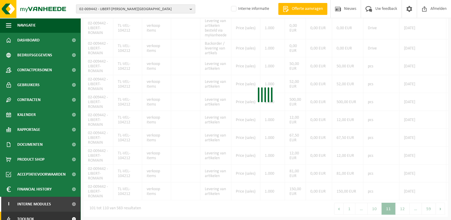
scroll to position [72, 0]
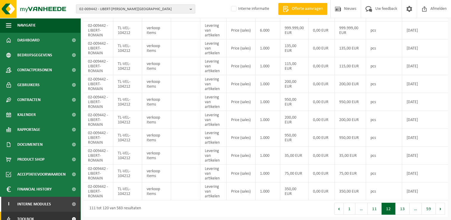
click at [406, 208] on button "13" at bounding box center [403, 209] width 14 height 12
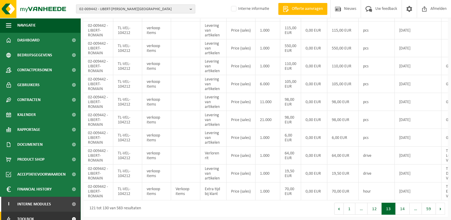
click at [406, 208] on button "14" at bounding box center [403, 209] width 14 height 12
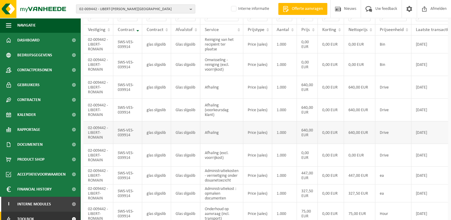
scroll to position [105, 0]
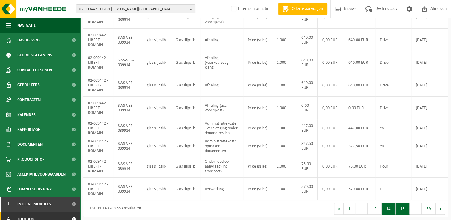
click at [403, 210] on button "15" at bounding box center [403, 209] width 14 height 12
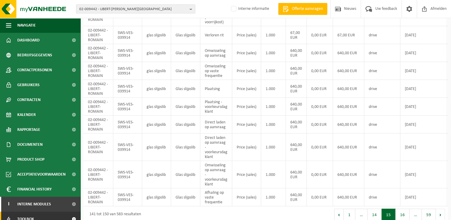
click at [403, 210] on button "16" at bounding box center [403, 215] width 14 height 12
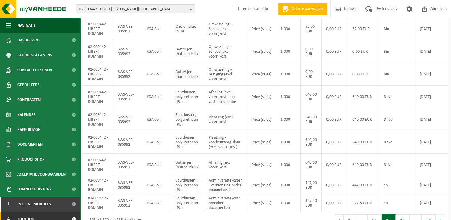
scroll to position [100, 0]
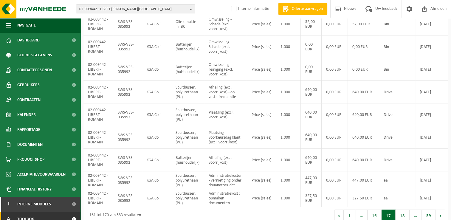
click at [403, 207] on div "Vestiging Contract Contract Afvalstof Service Prijstype Aantal Prijs Korting Ne…" at bounding box center [265, 86] width 365 height 243
click at [304, 212] on div "Eerste Vorige 1 … 16 17 18 … 59 Volgende Laatste" at bounding box center [357, 215] width 182 height 17
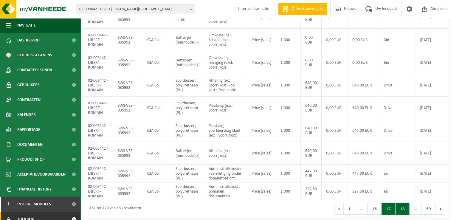
click at [407, 213] on button "18" at bounding box center [403, 209] width 14 height 12
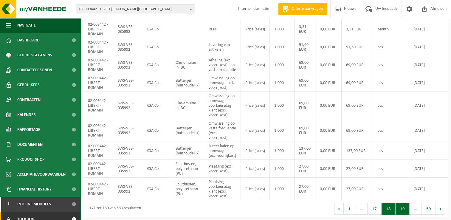
click at [405, 210] on button "19" at bounding box center [403, 209] width 14 height 12
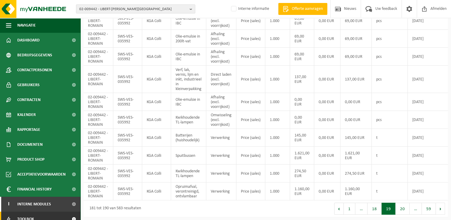
click at [405, 210] on button "20" at bounding box center [403, 209] width 14 height 12
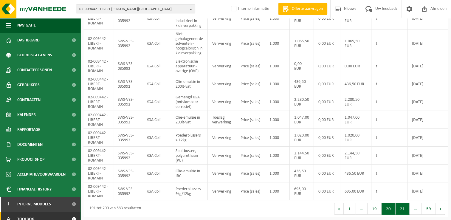
click at [402, 208] on button "21" at bounding box center [403, 209] width 14 height 12
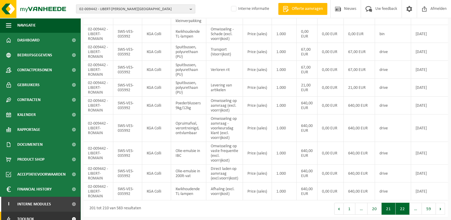
click at [404, 215] on button "22" at bounding box center [403, 209] width 14 height 12
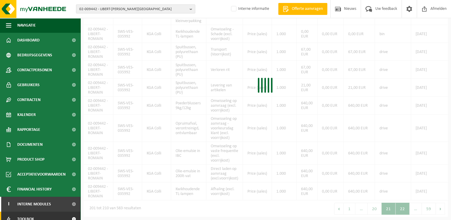
scroll to position [86, 0]
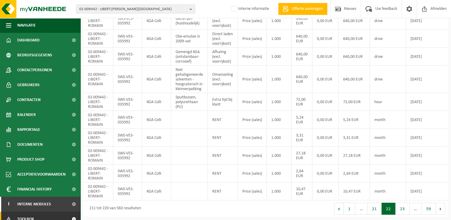
click at [404, 215] on div "Eerste Vorige 1 … 21 22 23 … 59 Volgende Laatste" at bounding box center [357, 208] width 182 height 17
click at [403, 213] on button "23" at bounding box center [403, 209] width 14 height 12
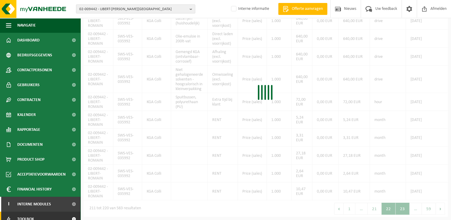
scroll to position [77, 0]
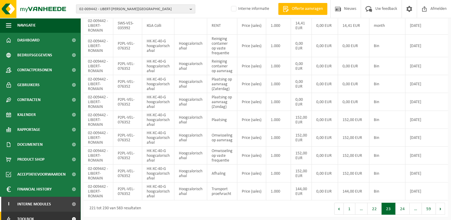
click at [404, 211] on button "24" at bounding box center [403, 209] width 14 height 12
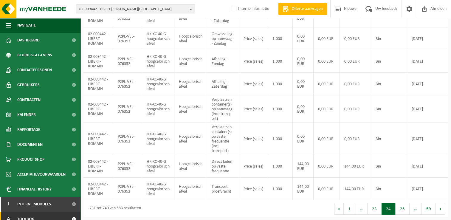
click at [404, 211] on button "25" at bounding box center [403, 209] width 14 height 12
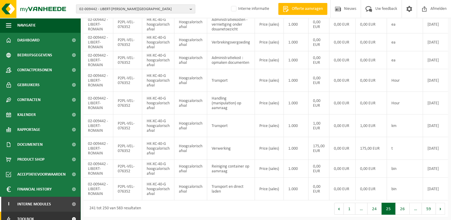
scroll to position [100, 0]
click at [404, 211] on button "26" at bounding box center [403, 209] width 14 height 12
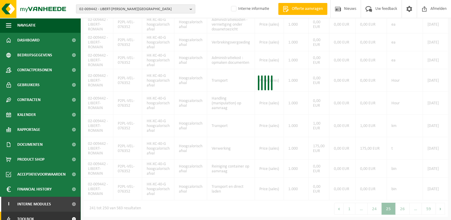
scroll to position [91, 0]
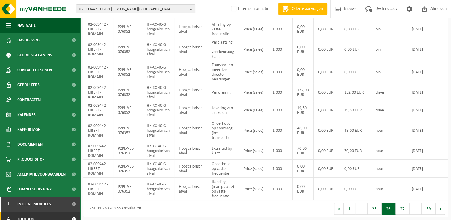
click at [404, 211] on button "27" at bounding box center [403, 209] width 14 height 12
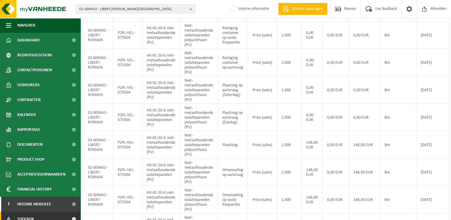
scroll to position [162, 0]
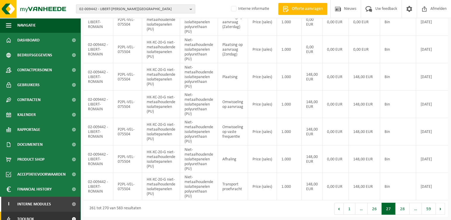
click at [404, 211] on button "28" at bounding box center [403, 209] width 14 height 12
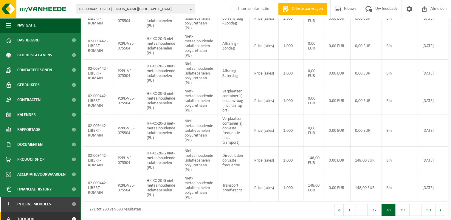
click at [404, 211] on button "29" at bounding box center [403, 210] width 14 height 12
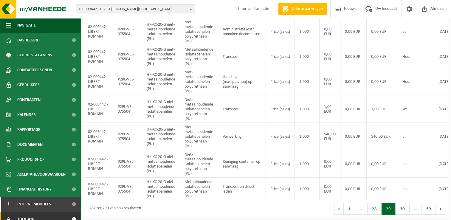
scroll to position [158, 0]
click at [404, 211] on button "30" at bounding box center [403, 209] width 14 height 12
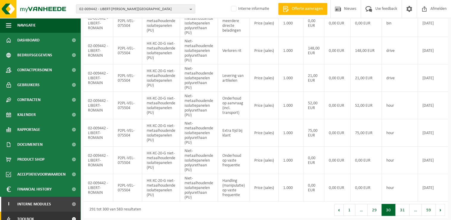
click at [404, 211] on button "31" at bounding box center [403, 210] width 14 height 12
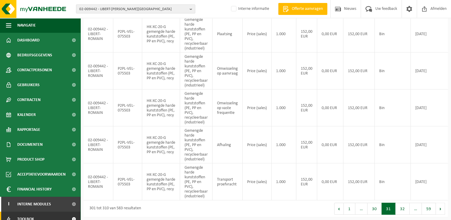
click at [404, 211] on button "32" at bounding box center [403, 209] width 14 height 12
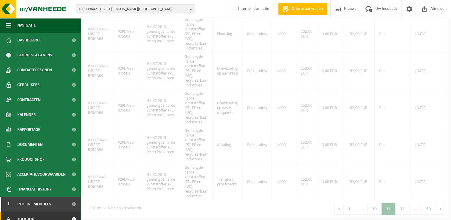
scroll to position [257, 0]
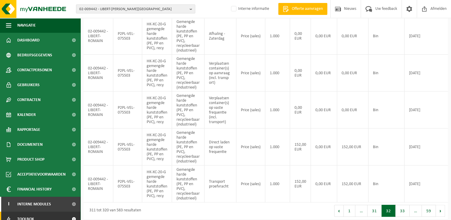
click at [404, 211] on button "33" at bounding box center [403, 211] width 14 height 12
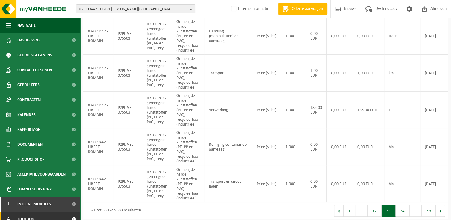
click at [404, 211] on button "34" at bounding box center [403, 211] width 14 height 12
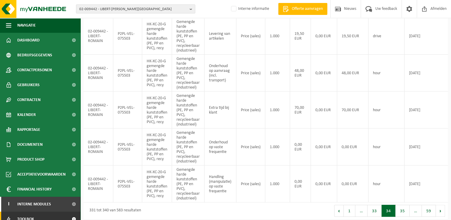
click at [404, 211] on button "35" at bounding box center [403, 211] width 14 height 12
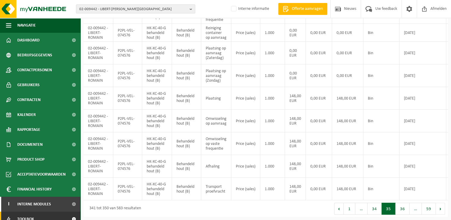
scroll to position [124, 0]
click at [404, 208] on button "36" at bounding box center [403, 209] width 14 height 12
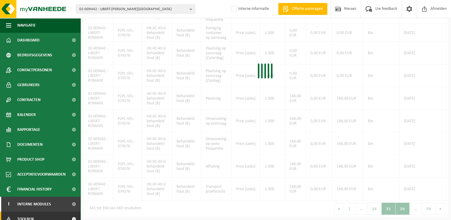
scroll to position [129, 0]
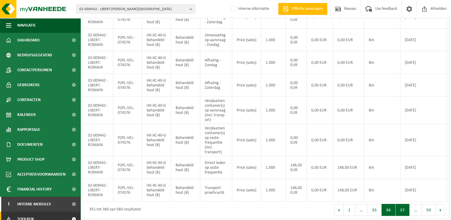
click at [404, 215] on button "37" at bounding box center [403, 210] width 14 height 12
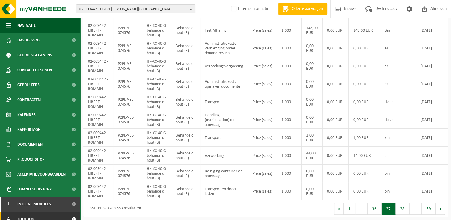
scroll to position [120, 0]
click at [404, 209] on button "38" at bounding box center [403, 209] width 14 height 12
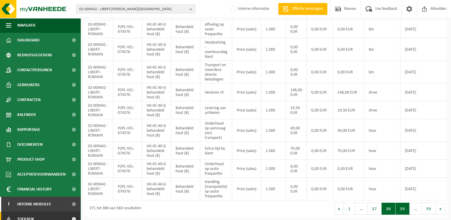
click at [404, 209] on button "39" at bounding box center [403, 209] width 14 height 12
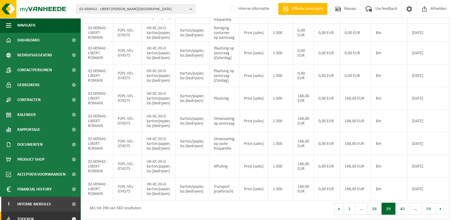
click at [404, 209] on button "40" at bounding box center [403, 209] width 14 height 12
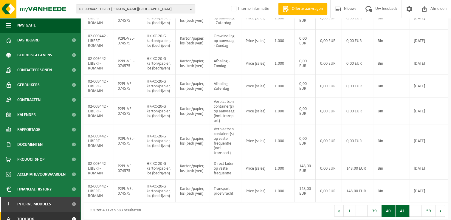
click at [403, 215] on button "41" at bounding box center [403, 211] width 14 height 12
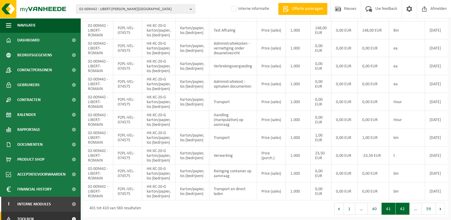
click at [397, 207] on button "42" at bounding box center [403, 209] width 14 height 12
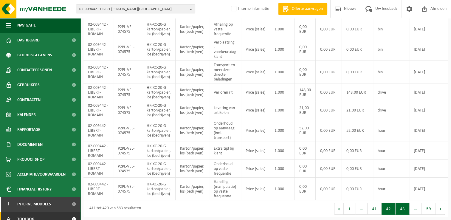
click at [398, 207] on button "43" at bounding box center [403, 209] width 14 height 12
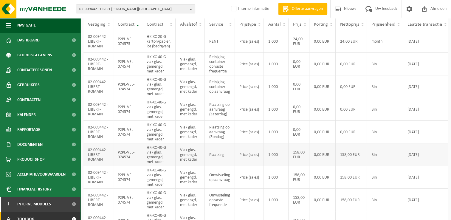
scroll to position [119, 0]
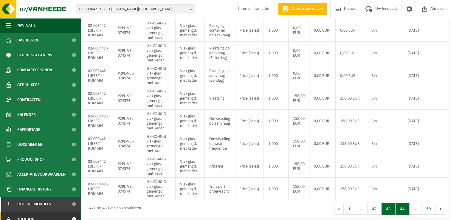
click at [402, 211] on button "44" at bounding box center [403, 209] width 14 height 12
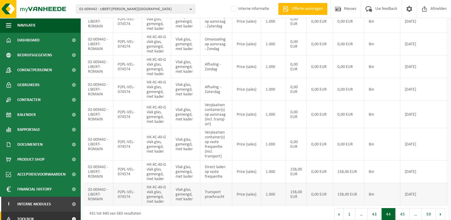
scroll to position [134, 0]
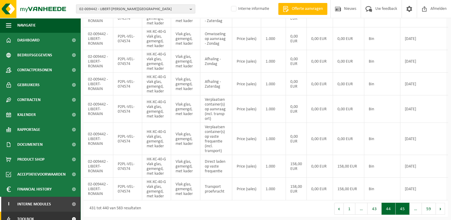
click at [400, 209] on button "45" at bounding box center [403, 209] width 14 height 12
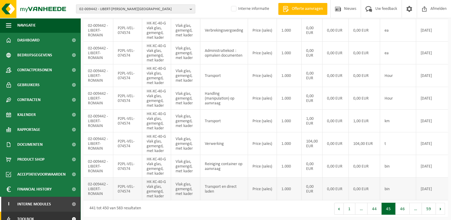
scroll to position [120, 0]
click at [375, 207] on button "44" at bounding box center [375, 209] width 14 height 12
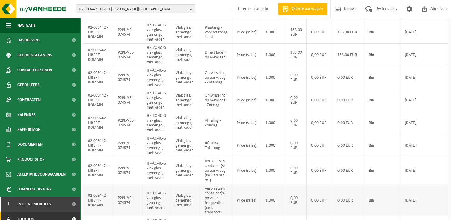
scroll to position [134, 0]
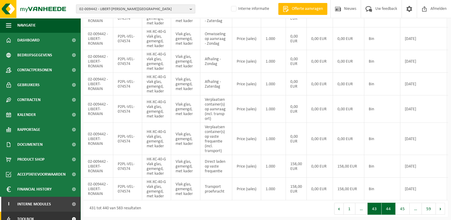
click at [376, 207] on button "43" at bounding box center [375, 209] width 14 height 12
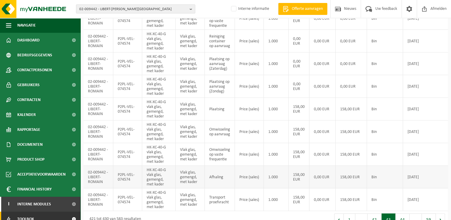
scroll to position [120, 0]
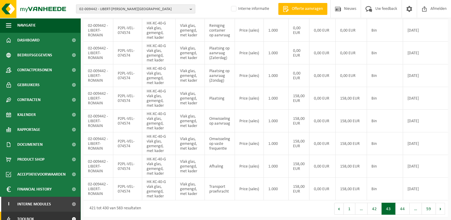
click at [404, 208] on button "44" at bounding box center [403, 209] width 14 height 12
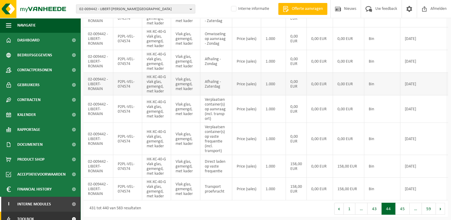
scroll to position [134, 0]
click at [400, 212] on button "45" at bounding box center [403, 209] width 14 height 12
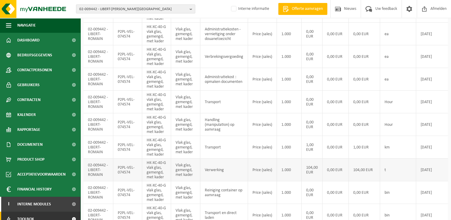
scroll to position [120, 0]
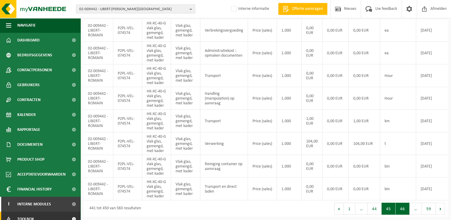
click at [405, 207] on button "46" at bounding box center [403, 209] width 14 height 12
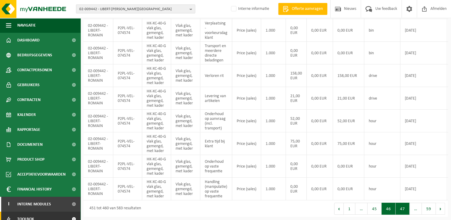
click at [403, 213] on button "47" at bounding box center [403, 209] width 14 height 12
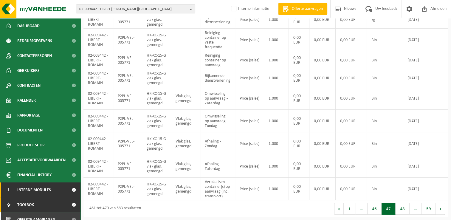
scroll to position [21, 0]
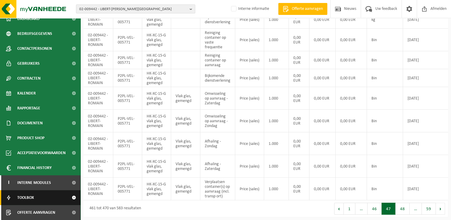
click at [69, 198] on span at bounding box center [73, 197] width 13 height 15
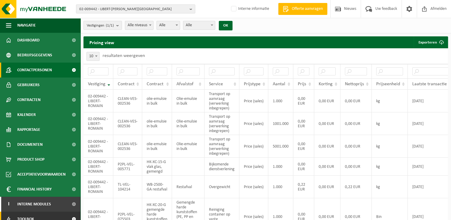
click at [34, 73] on span "Contactpersonen" at bounding box center [34, 70] width 35 height 15
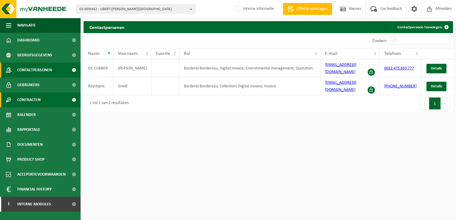
click at [26, 100] on span "Contracten" at bounding box center [28, 99] width 23 height 15
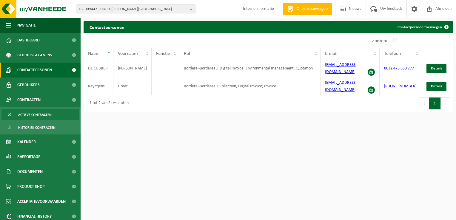
click at [37, 118] on span "Actieve contracten" at bounding box center [34, 114] width 33 height 11
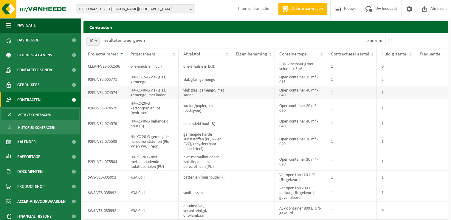
click at [111, 93] on td "P2PL-VEL-074574" at bounding box center [104, 92] width 43 height 13
click at [176, 93] on td "HK-XC-40-G vlak glas, gemengd, met kader" at bounding box center [152, 92] width 52 height 13
click at [43, 116] on span "Actieve contracten" at bounding box center [34, 114] width 33 height 11
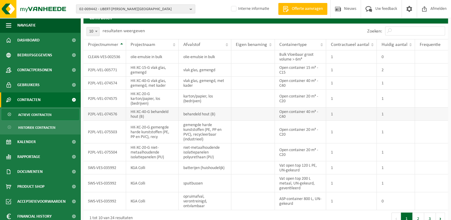
scroll to position [18, 0]
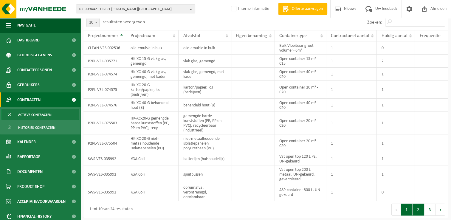
click at [419, 209] on button "2" at bounding box center [419, 210] width 12 height 12
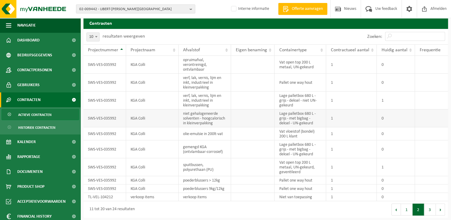
drag, startPoint x: 256, startPoint y: 137, endPoint x: 197, endPoint y: 109, distance: 65.6
click at [249, 132] on td at bounding box center [253, 133] width 44 height 13
click at [33, 158] on span "Rapportage" at bounding box center [28, 156] width 23 height 15
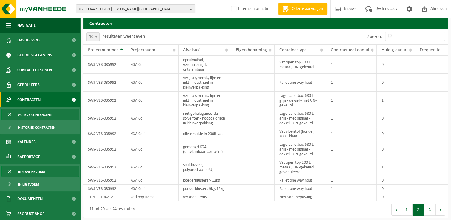
click at [30, 170] on span "In grafiekvorm" at bounding box center [31, 171] width 27 height 11
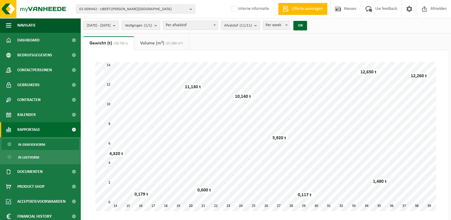
click at [218, 25] on span "Per afvalstof" at bounding box center [190, 25] width 54 height 8
select select "2"
click at [248, 26] on span "Afvalstroom (9/9)" at bounding box center [238, 25] width 29 height 9
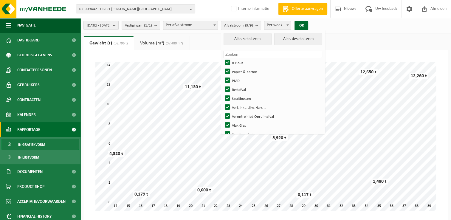
click at [248, 26] on span "Afvalstroom (9/9)" at bounding box center [238, 25] width 29 height 9
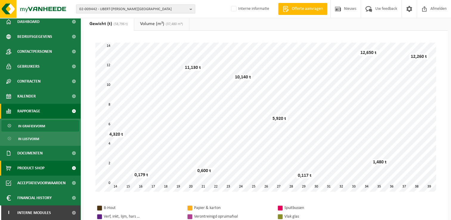
scroll to position [30, 0]
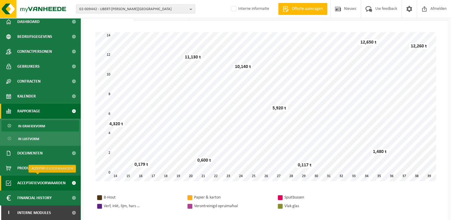
click at [27, 180] on span "Acceptatievoorwaarden" at bounding box center [41, 183] width 48 height 15
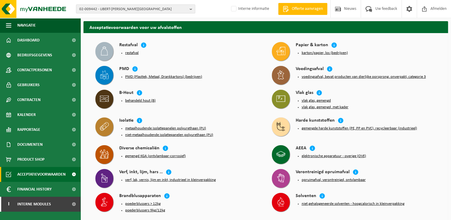
click at [175, 133] on button "niet-metaalhoudende isolatiepanelen polyurethaan (PU)" at bounding box center [169, 135] width 88 height 5
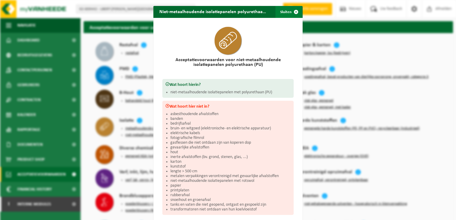
click at [292, 12] on span "button" at bounding box center [296, 12] width 12 height 12
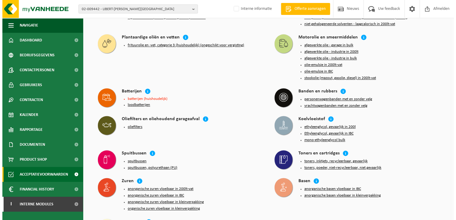
scroll to position [783, 0]
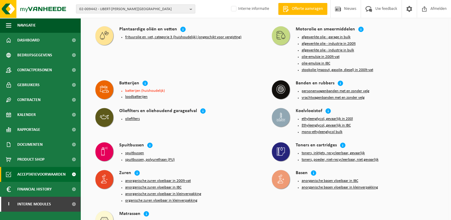
click at [128, 117] on button "oliefilters" at bounding box center [132, 119] width 15 height 5
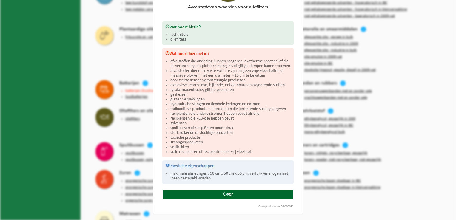
scroll to position [0, 0]
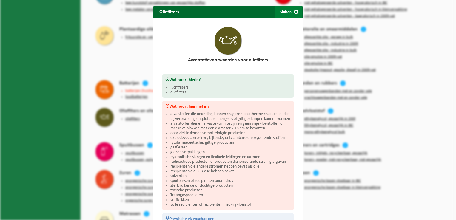
click at [295, 13] on span "button" at bounding box center [296, 12] width 12 height 12
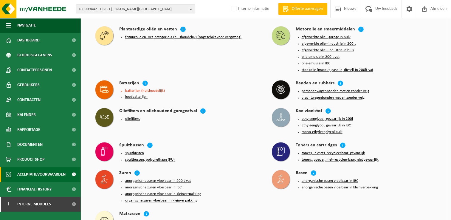
click at [145, 157] on button "spuitbussen, polyurethaan (PU)" at bounding box center [149, 159] width 49 height 5
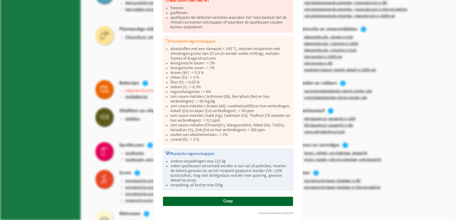
scroll to position [106, 0]
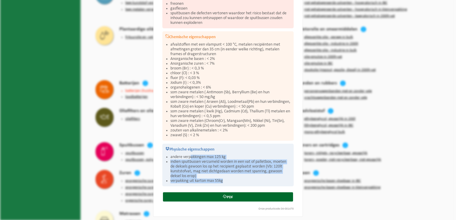
drag, startPoint x: 188, startPoint y: 155, endPoint x: 235, endPoint y: 178, distance: 51.6
click at [235, 178] on ul "andere verpakkingen max 125 kg indien spuitbussen verzameld worden in een vat o…" at bounding box center [230, 169] width 120 height 29
drag, startPoint x: 235, startPoint y: 178, endPoint x: 227, endPoint y: 164, distance: 16.3
click at [227, 164] on li "indien spuitbussen verzameld worden in een vat of palletbox, moeten de deksels …" at bounding box center [230, 168] width 120 height 19
click at [224, 195] on link "PDF" at bounding box center [228, 196] width 130 height 9
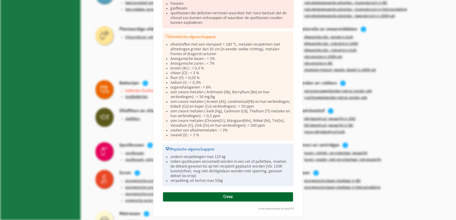
click at [76, 100] on div "Spuitbussen, polyurethaan (PU) Sluiten Acceptatievoorwaarden voor spuitbussen, …" at bounding box center [228, 110] width 456 height 220
